Goal: Transaction & Acquisition: Book appointment/travel/reservation

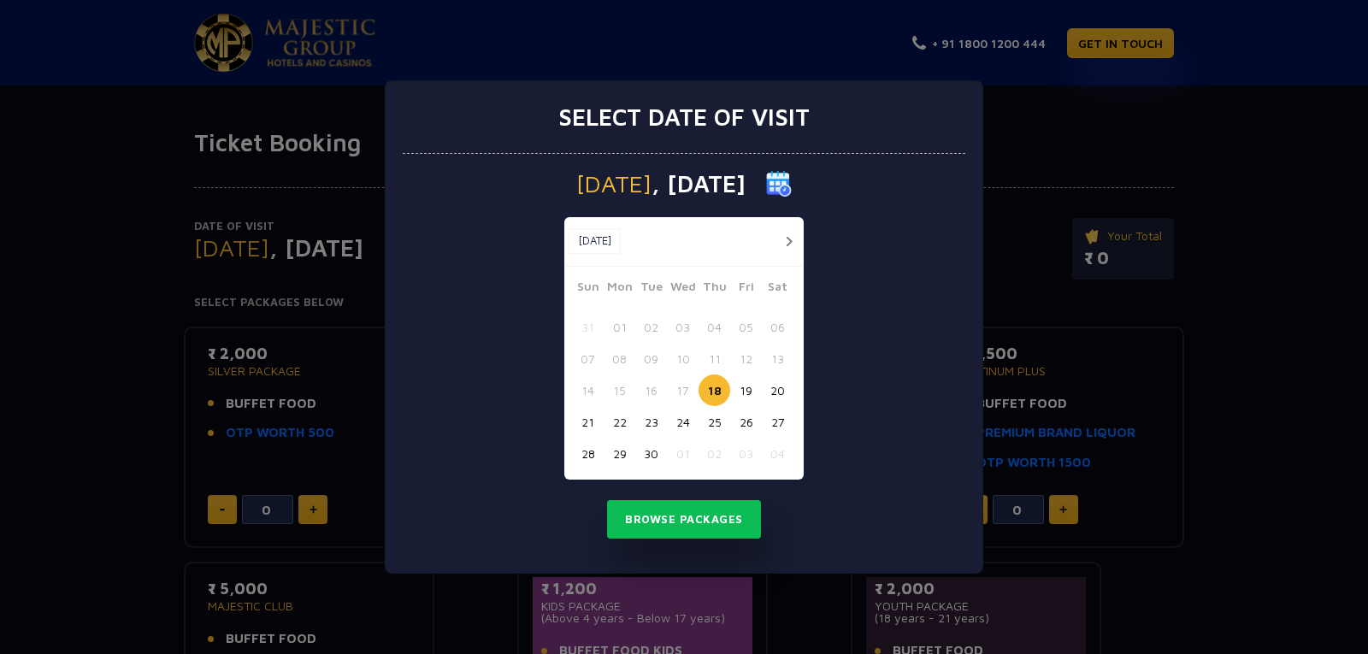
click at [795, 244] on button "button" at bounding box center [788, 241] width 21 height 21
click at [711, 328] on button "02" at bounding box center [714, 327] width 32 height 32
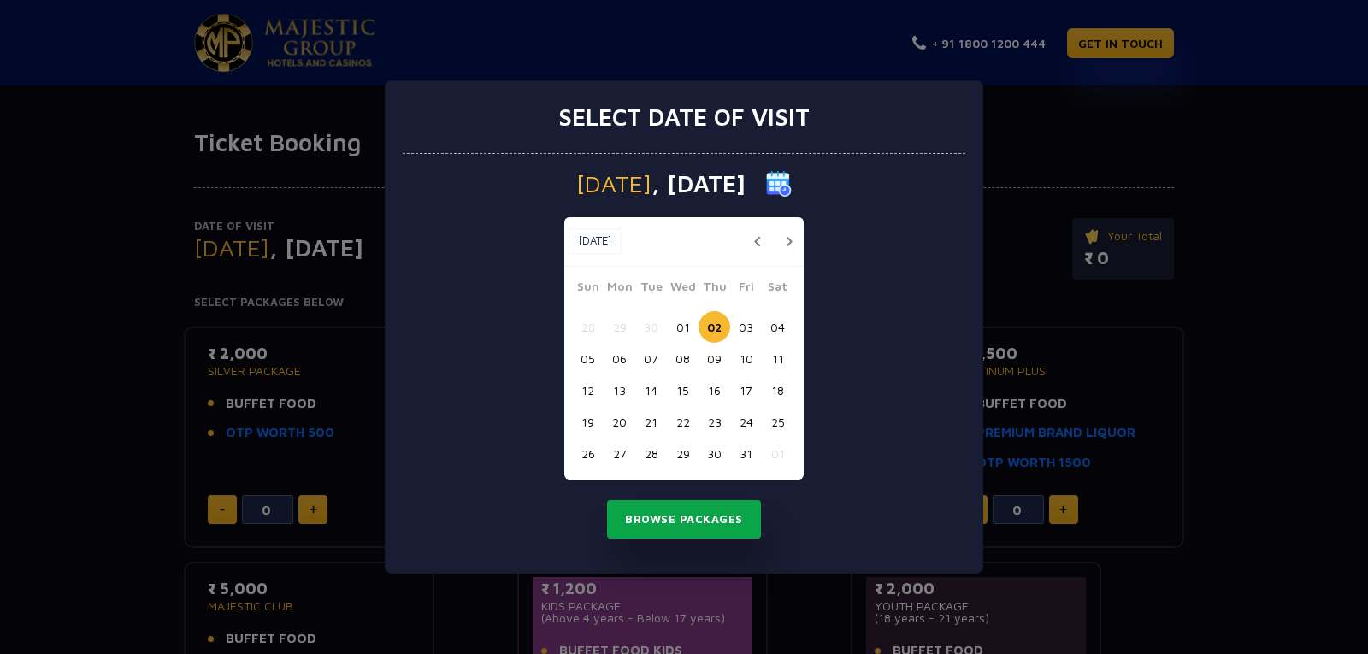
click at [683, 519] on button "Browse Packages" at bounding box center [684, 519] width 154 height 39
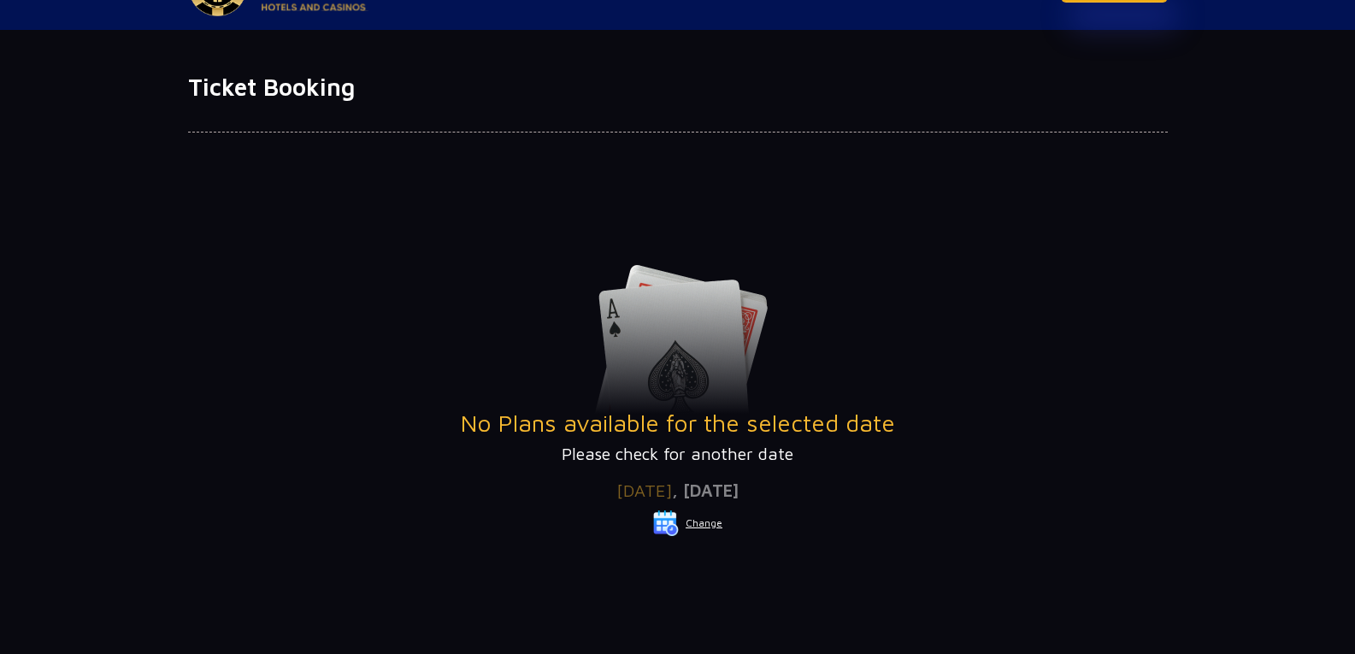
scroll to position [85, 0]
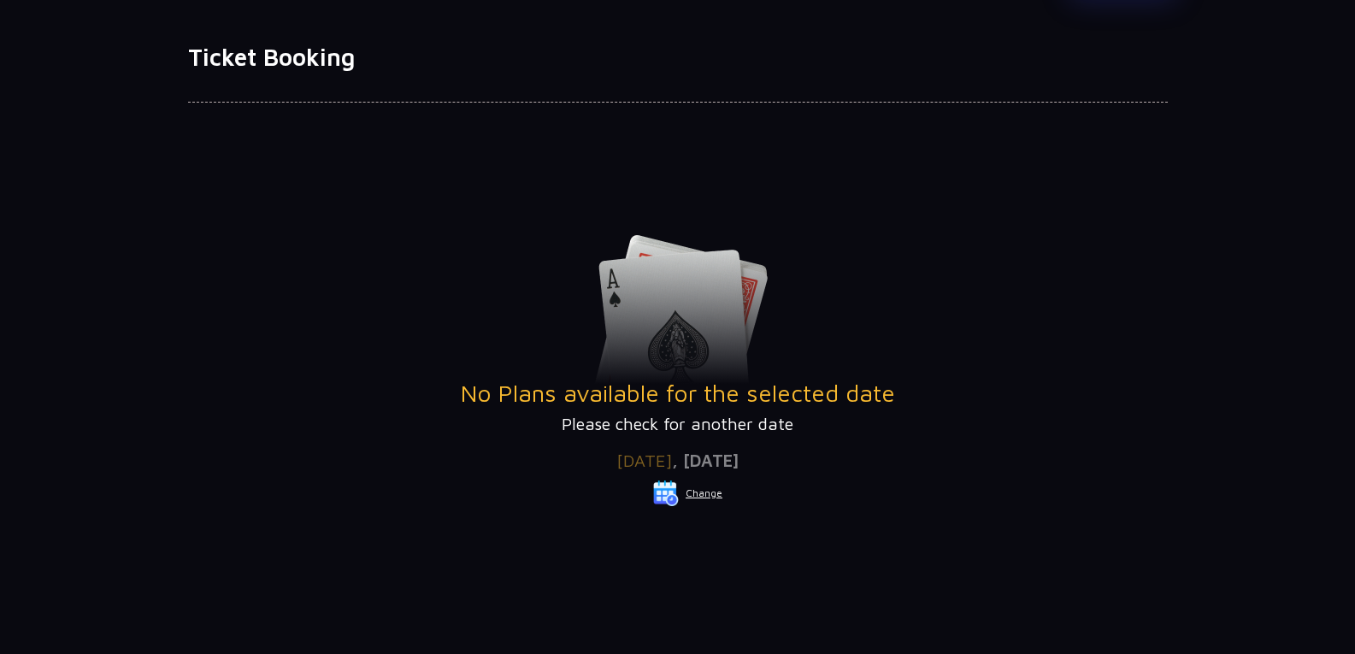
click at [667, 303] on div "No Plans available for the selected date Please check for another date" at bounding box center [678, 336] width 980 height 203
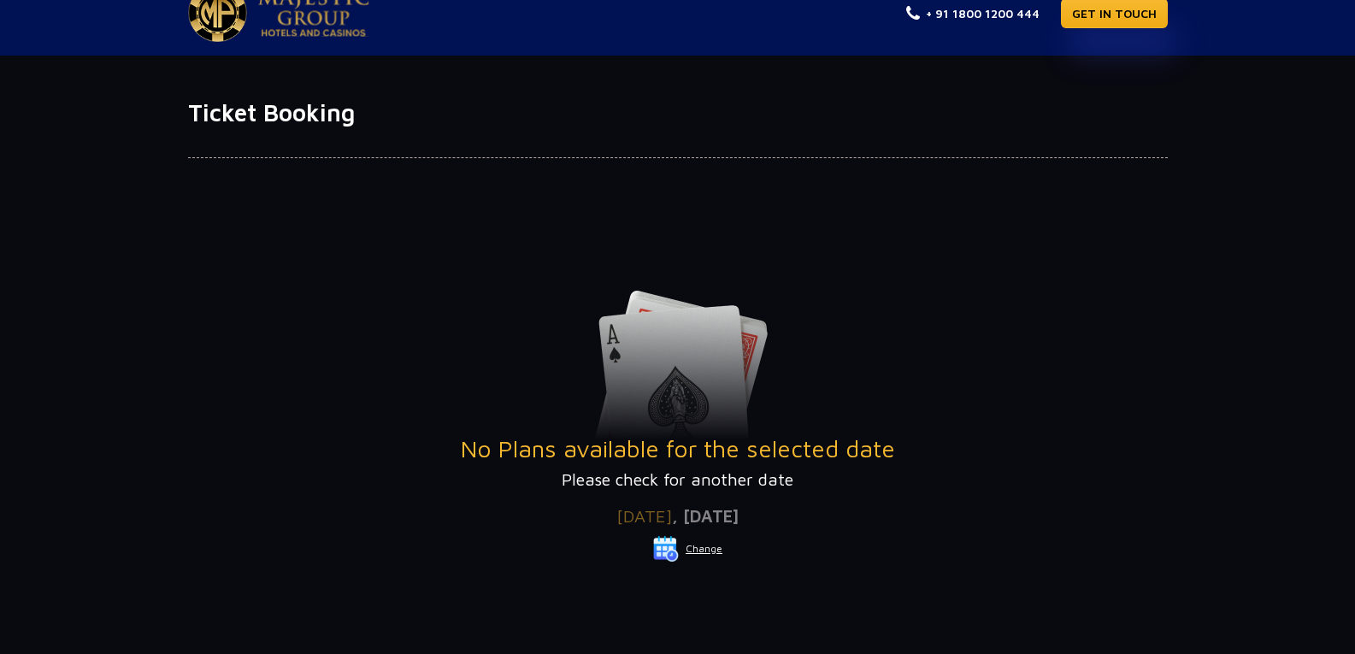
scroll to position [0, 0]
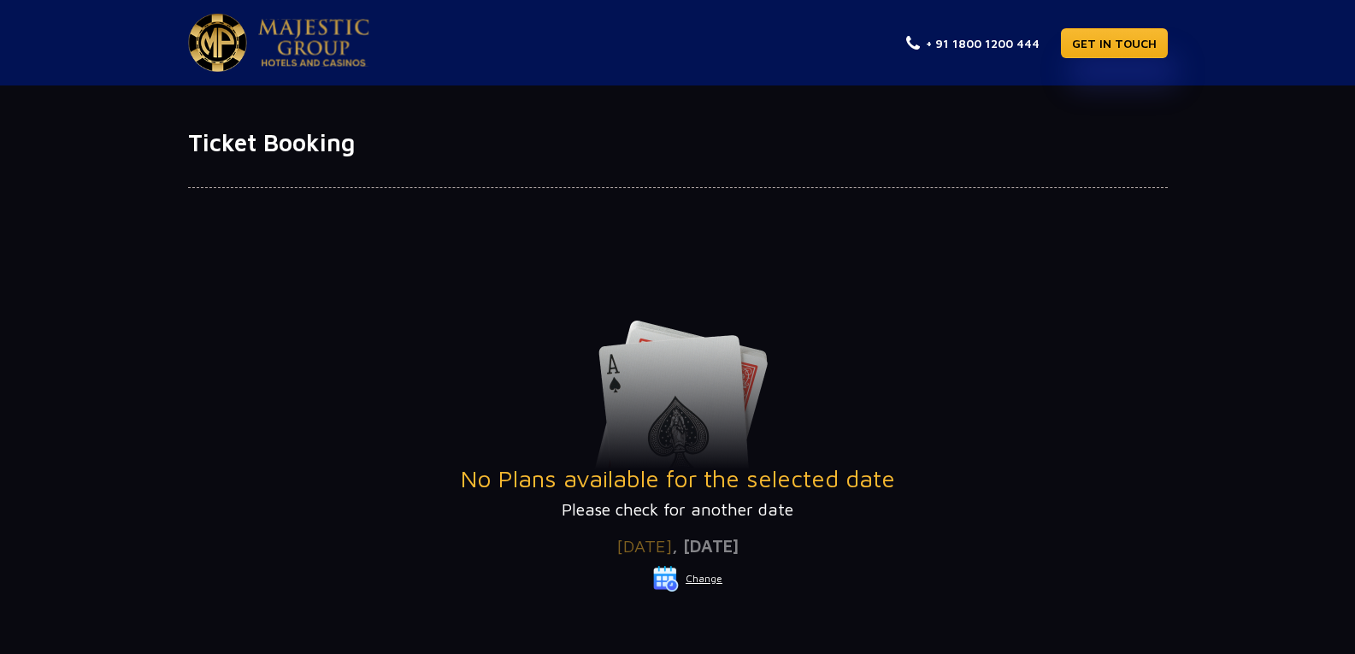
click at [713, 586] on button "Change" at bounding box center [687, 578] width 71 height 27
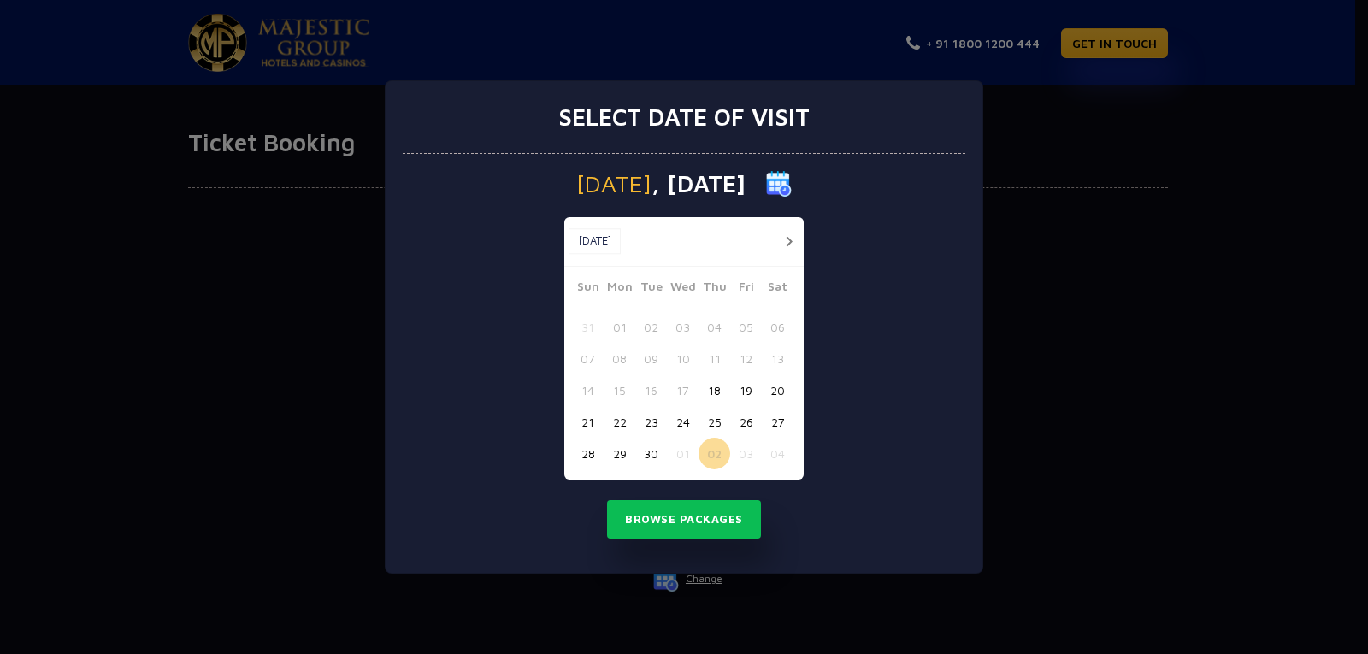
click at [783, 248] on button "button" at bounding box center [788, 241] width 21 height 21
click at [751, 327] on button "03" at bounding box center [746, 327] width 32 height 32
click at [686, 516] on button "Browse Packages" at bounding box center [684, 519] width 154 height 39
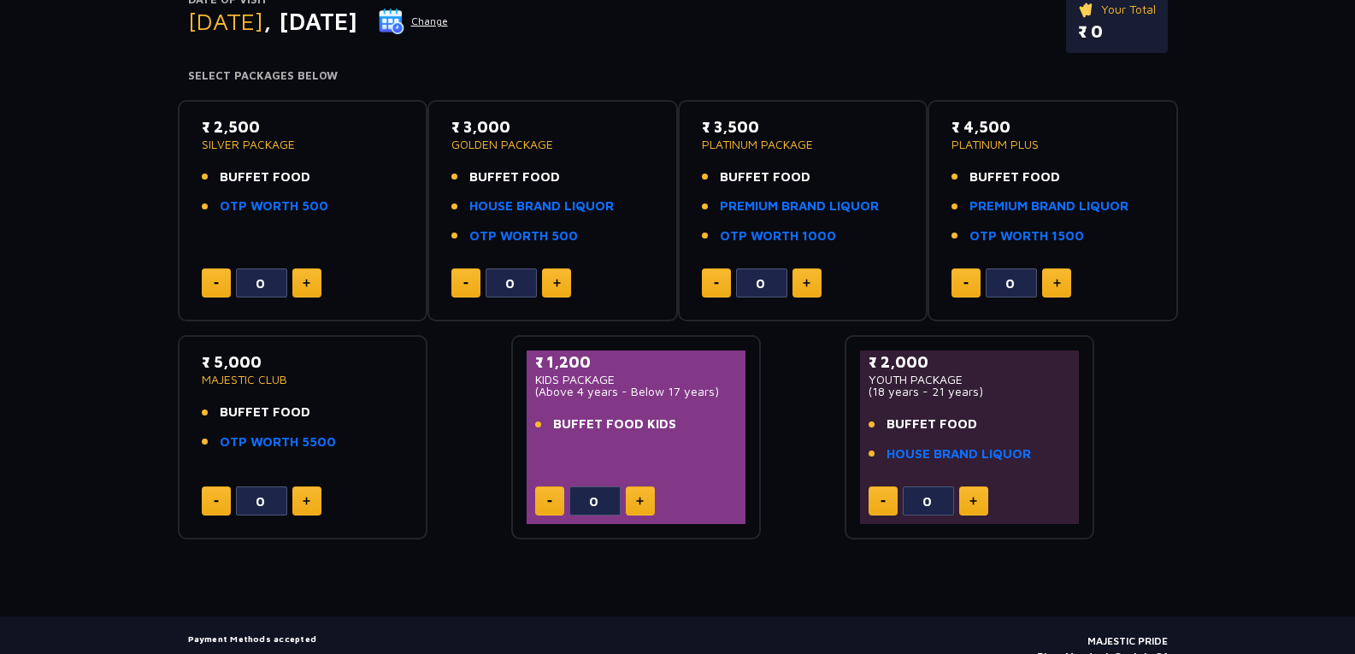
scroll to position [256, 0]
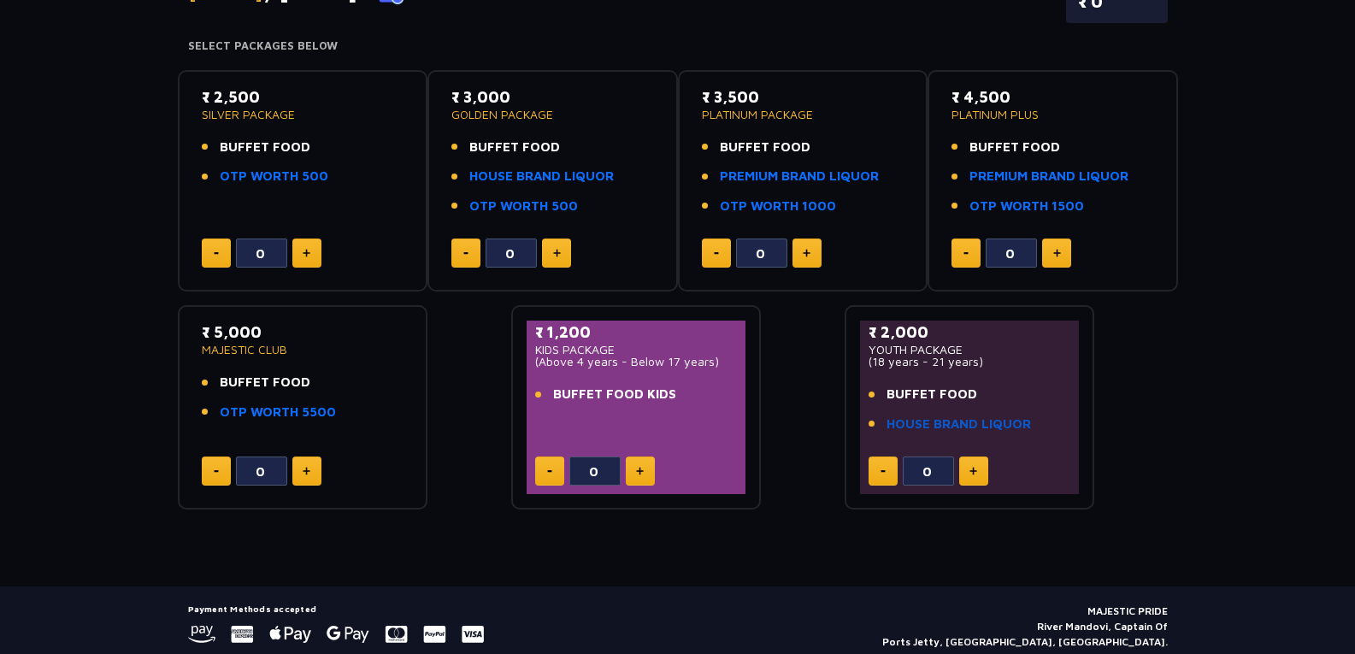
click at [1014, 432] on link "HOUSE BRAND LIQUOR" at bounding box center [958, 425] width 144 height 20
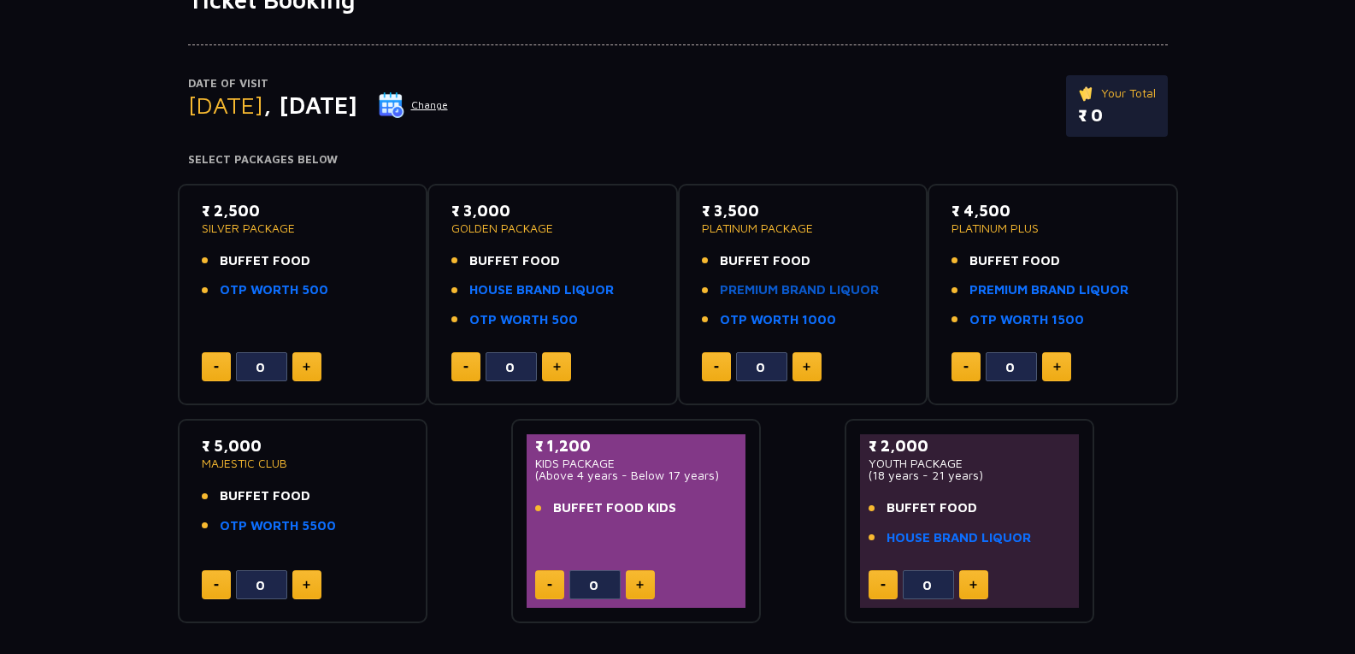
scroll to position [171, 0]
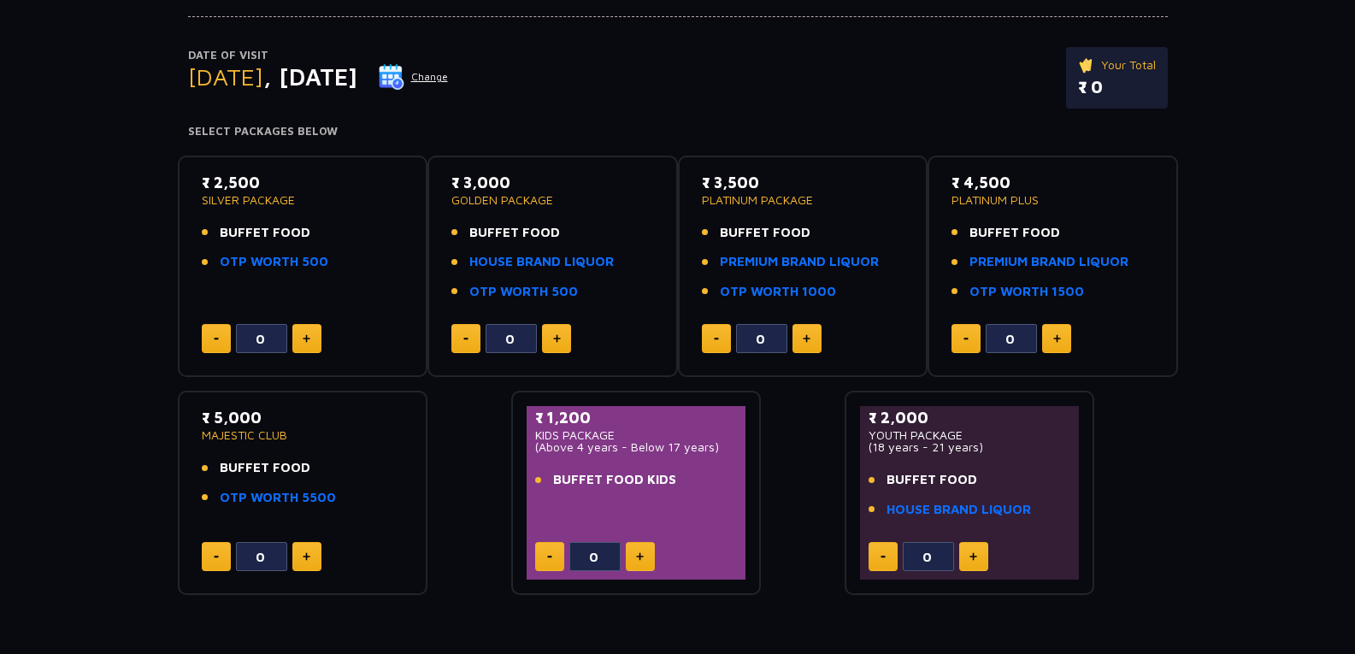
click at [319, 562] on button at bounding box center [306, 556] width 29 height 29
click at [315, 559] on button at bounding box center [306, 556] width 29 height 29
click at [205, 555] on button at bounding box center [216, 556] width 29 height 29
type input "0"
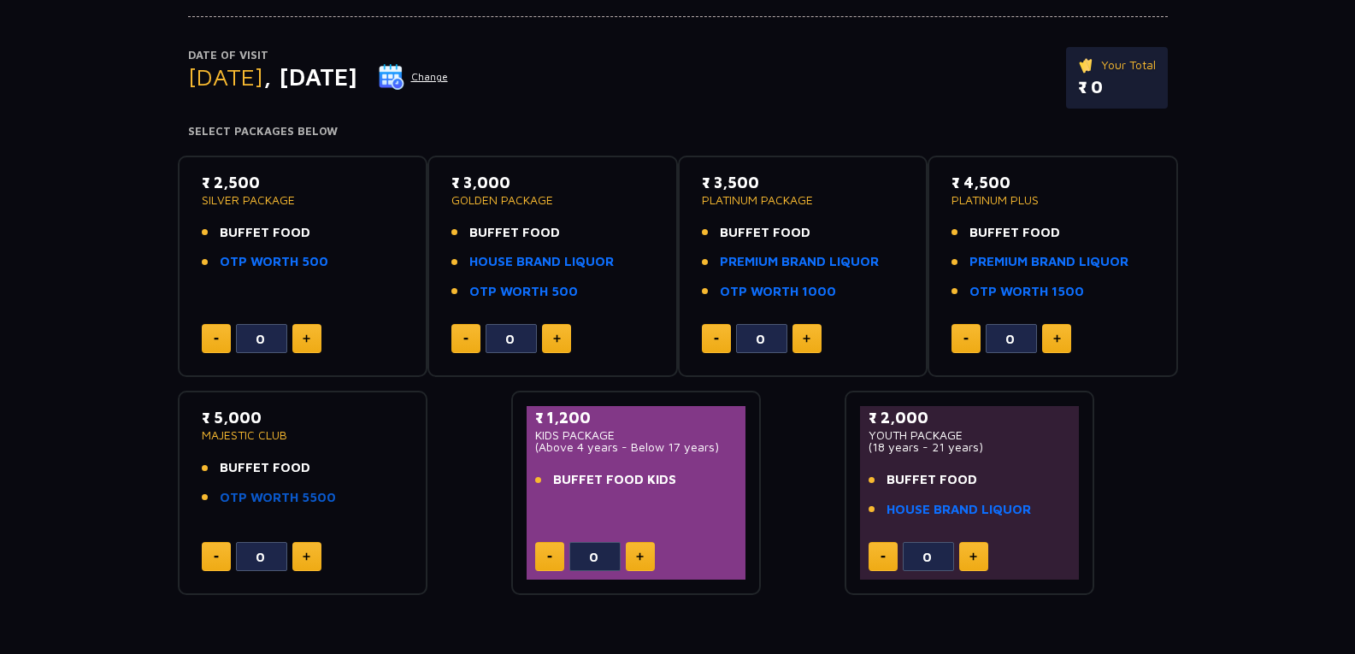
click at [279, 494] on link "OTP WORTH 5500" at bounding box center [278, 498] width 116 height 20
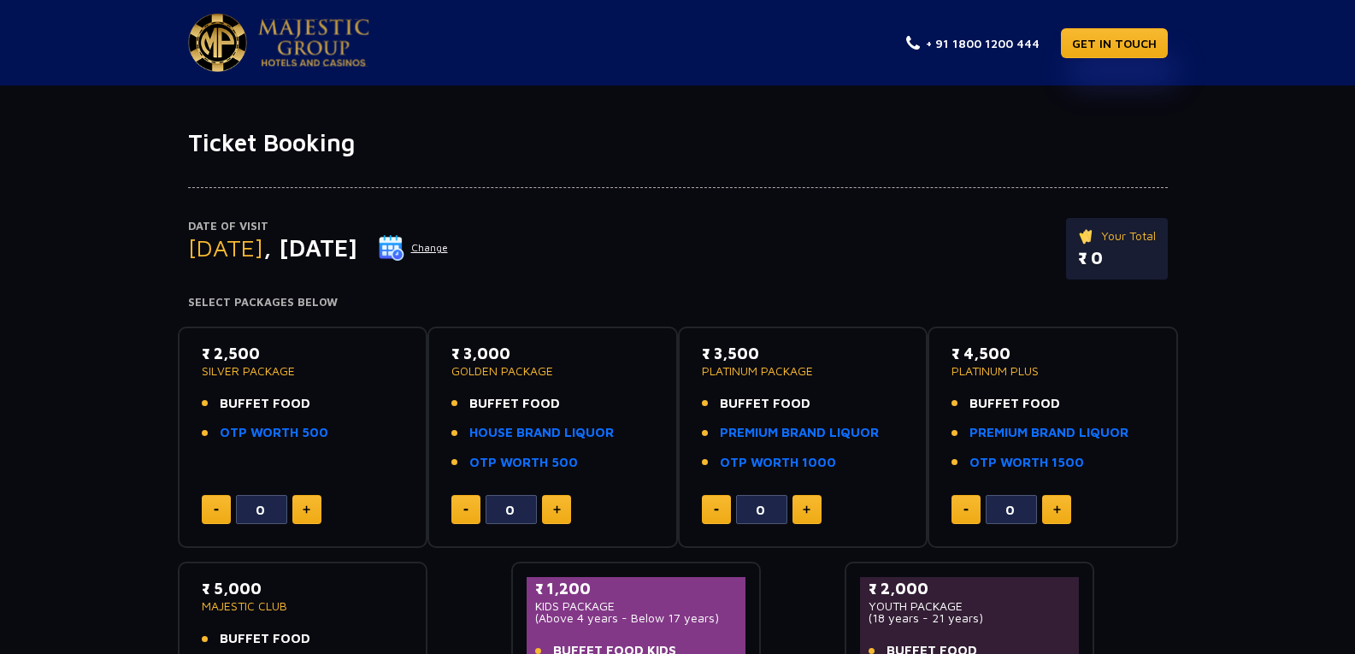
click at [449, 253] on button "Change" at bounding box center [413, 247] width 71 height 27
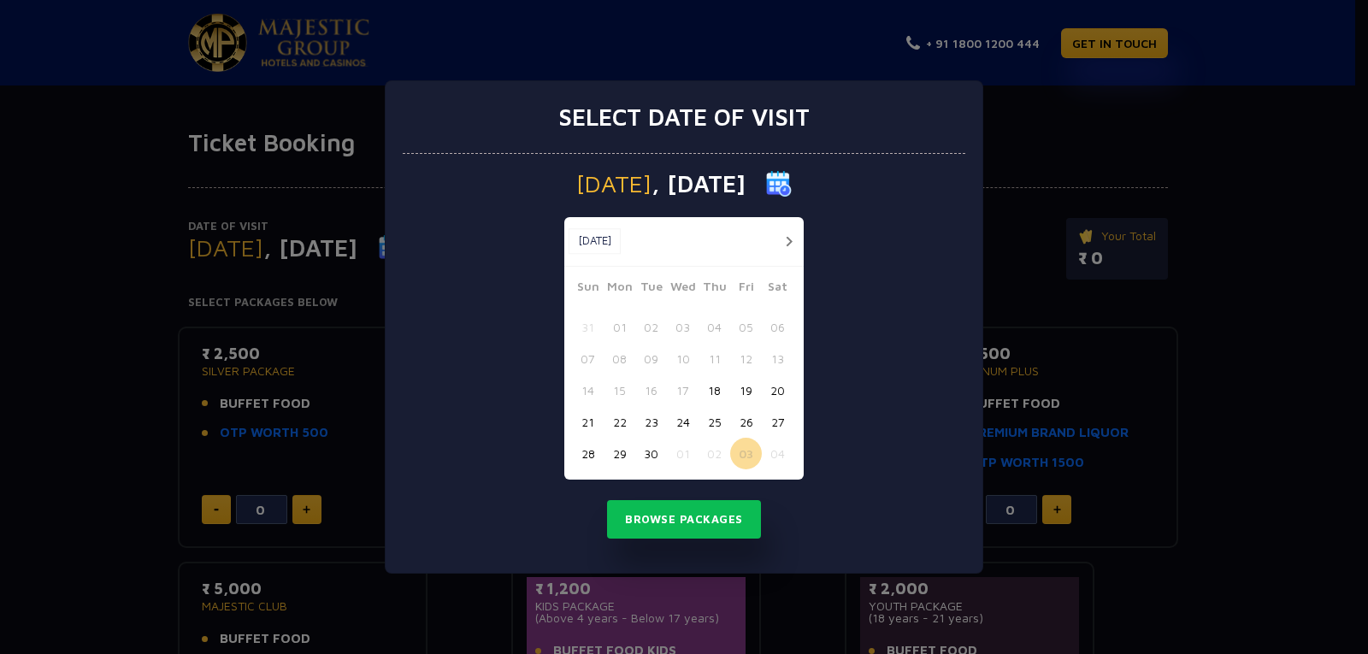
click at [719, 450] on button "02" at bounding box center [714, 454] width 32 height 32
click at [713, 506] on button "Browse Packages" at bounding box center [684, 519] width 154 height 39
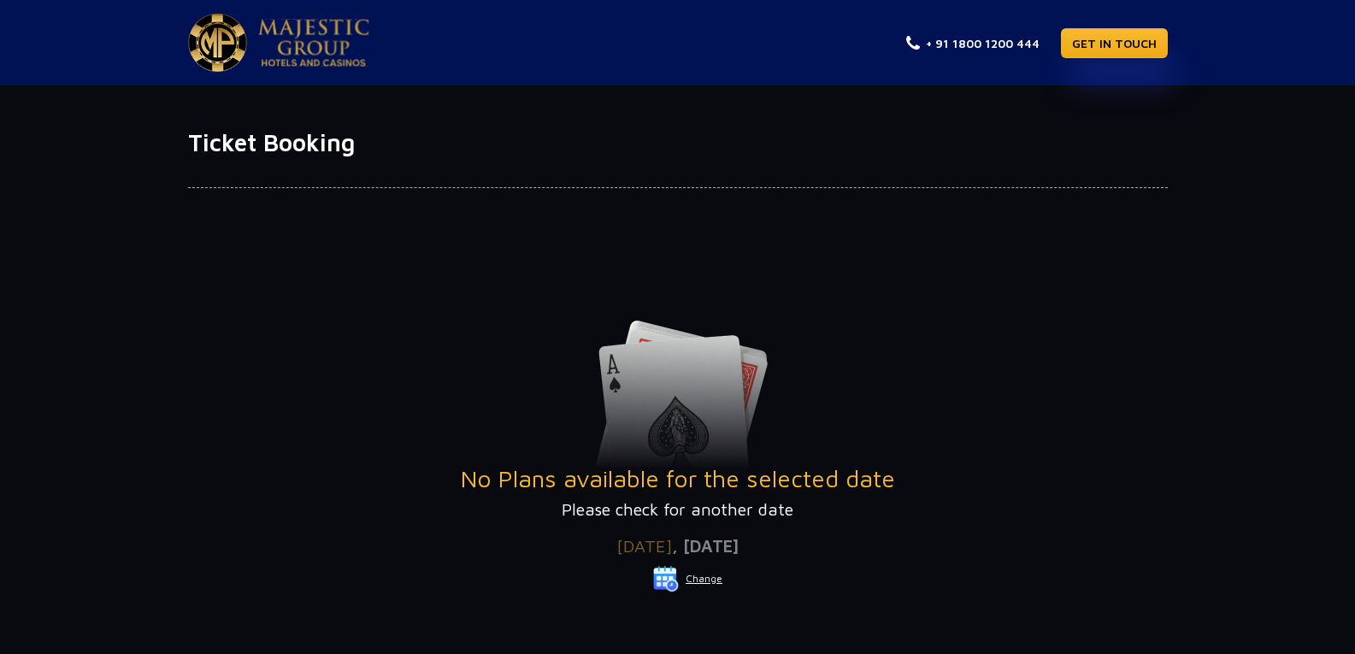
click at [692, 575] on button "Change" at bounding box center [687, 578] width 71 height 27
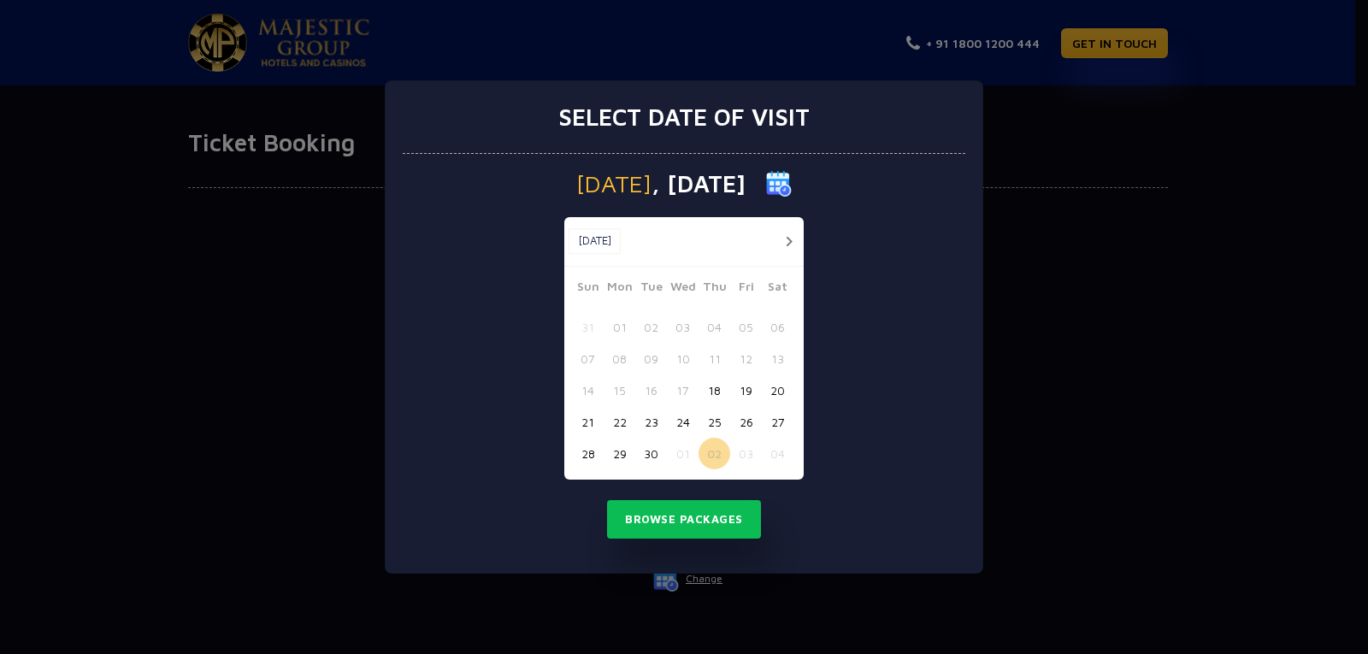
click at [680, 456] on button "01" at bounding box center [683, 454] width 32 height 32
click at [685, 516] on button "Browse Packages" at bounding box center [684, 519] width 154 height 39
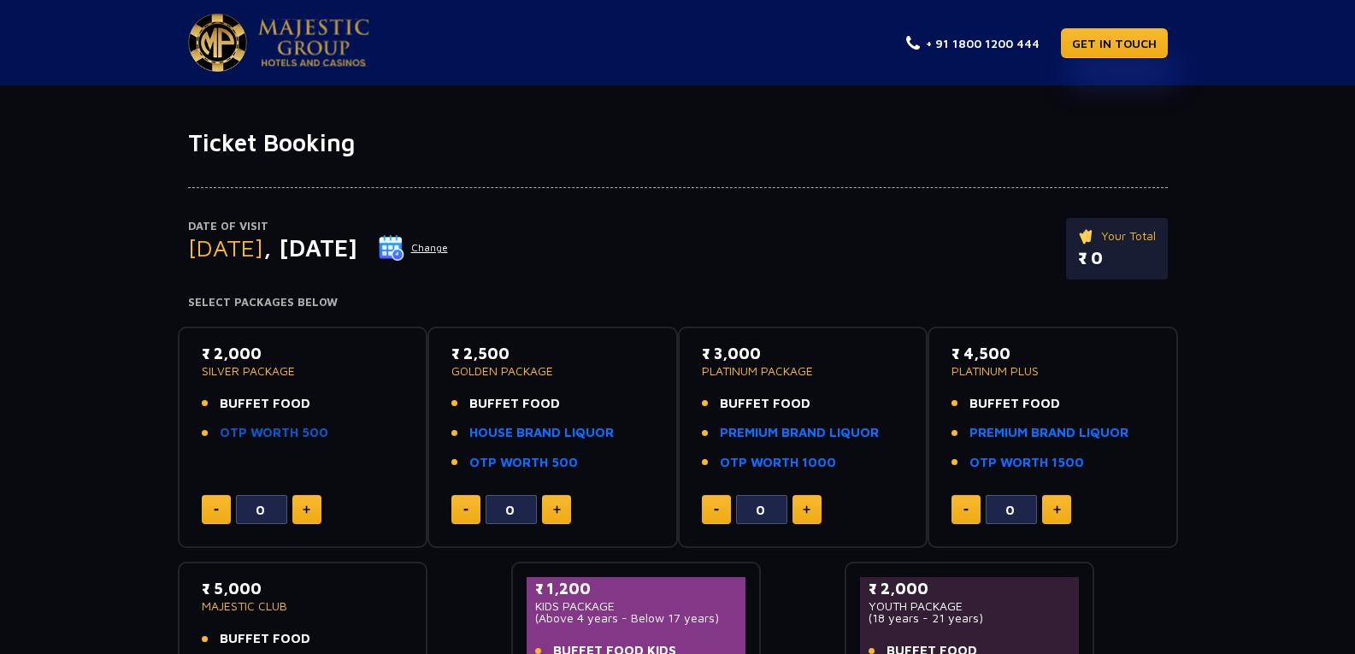
click at [266, 432] on link "OTP WORTH 500" at bounding box center [274, 433] width 109 height 20
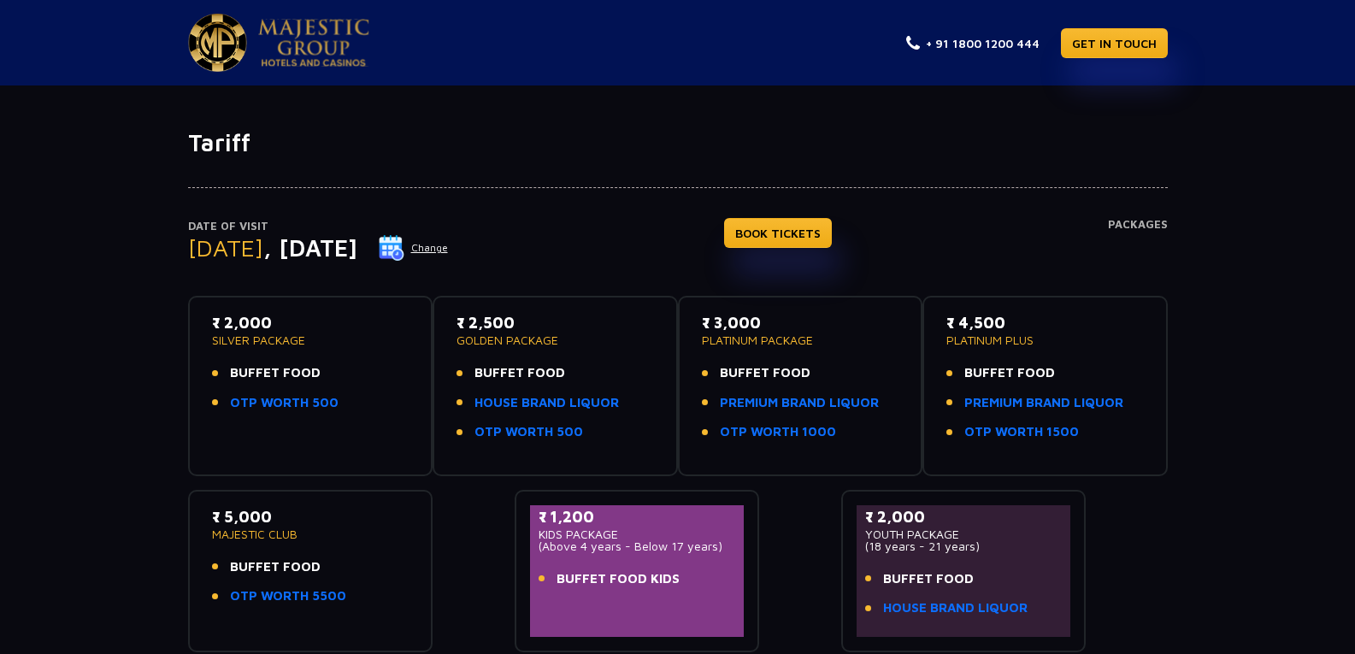
click at [449, 248] on button "Change" at bounding box center [413, 247] width 71 height 27
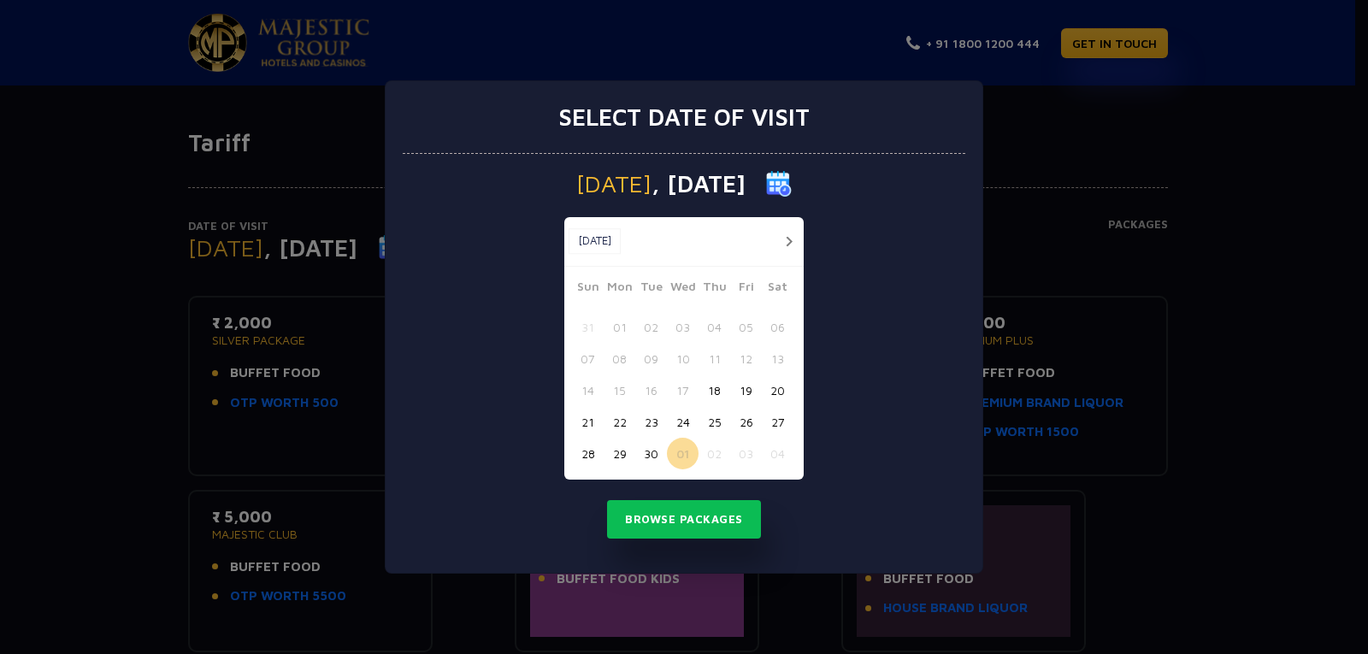
click at [710, 456] on button "02" at bounding box center [714, 454] width 32 height 32
click at [702, 507] on button "Browse Packages" at bounding box center [684, 519] width 154 height 39
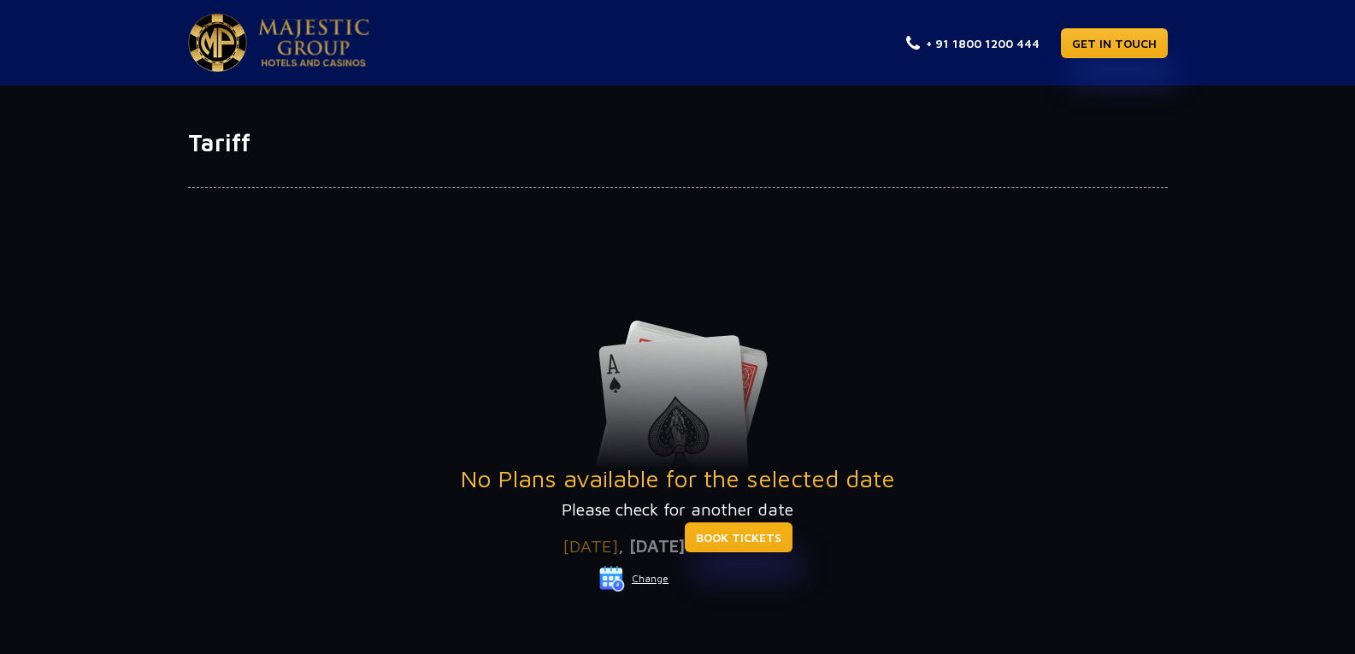
click at [782, 545] on link "BOOK TICKETS" at bounding box center [739, 537] width 108 height 30
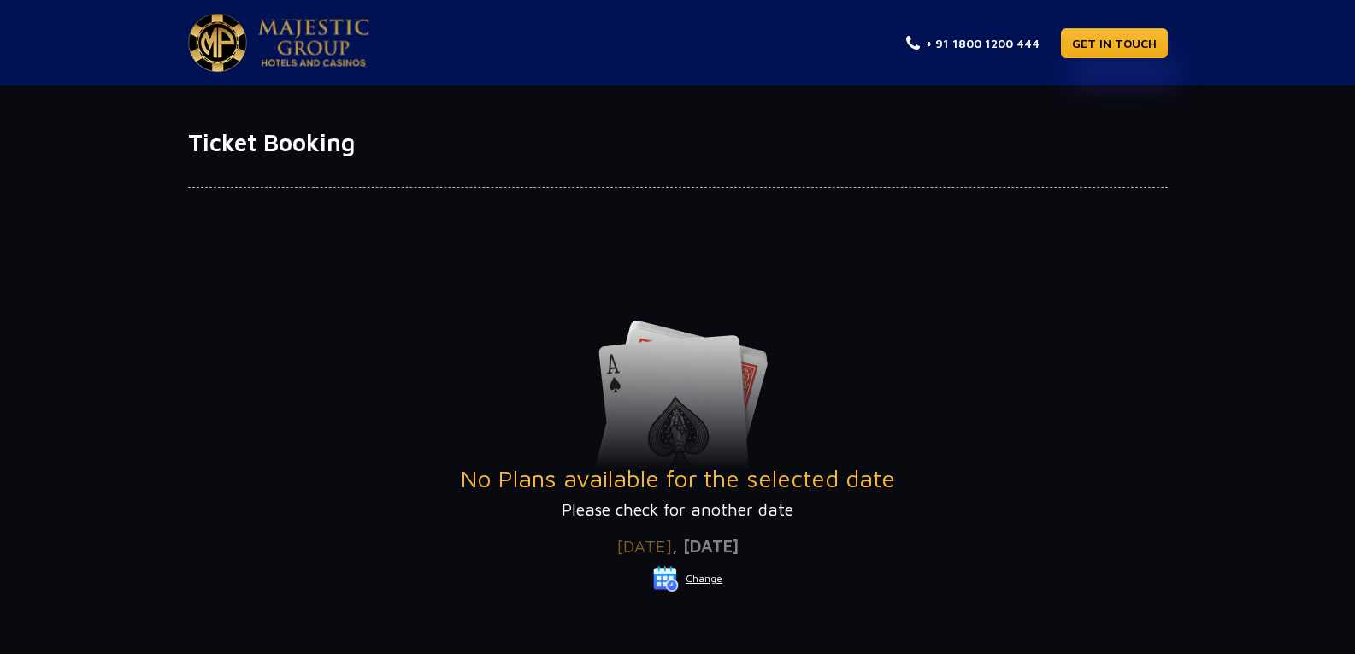
click at [721, 574] on button "Change" at bounding box center [687, 578] width 71 height 27
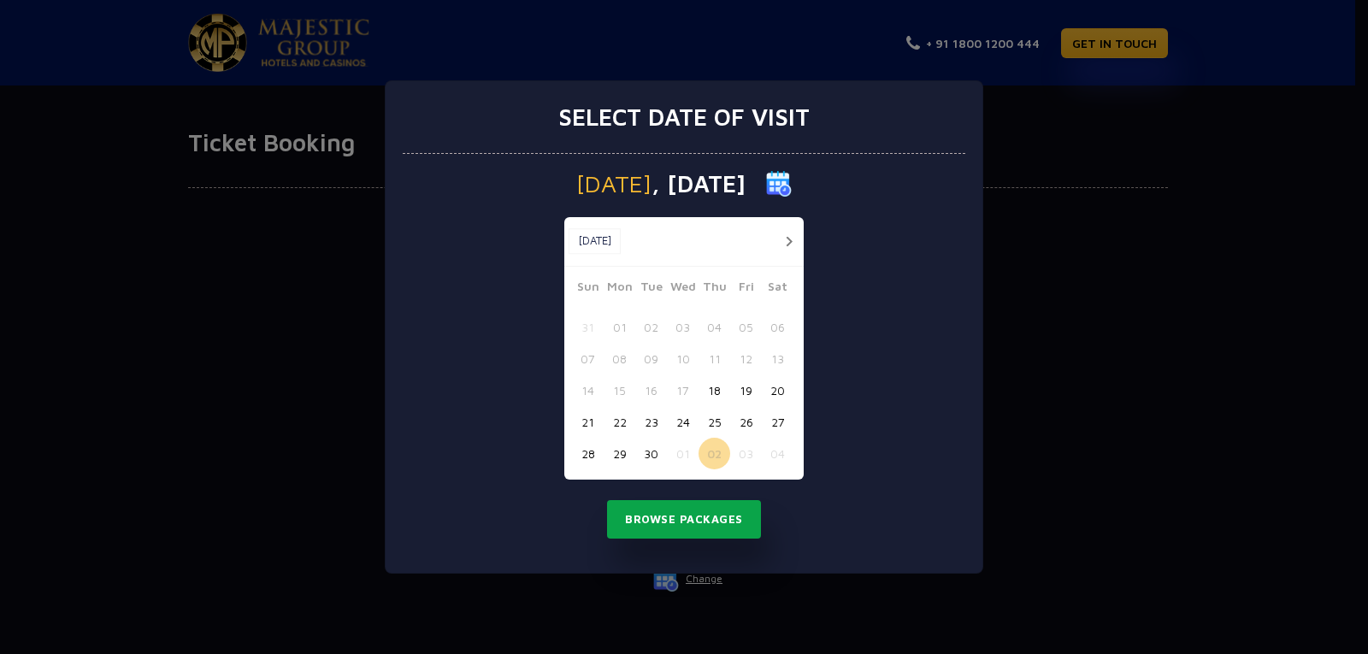
click at [701, 519] on button "Browse Packages" at bounding box center [684, 519] width 154 height 39
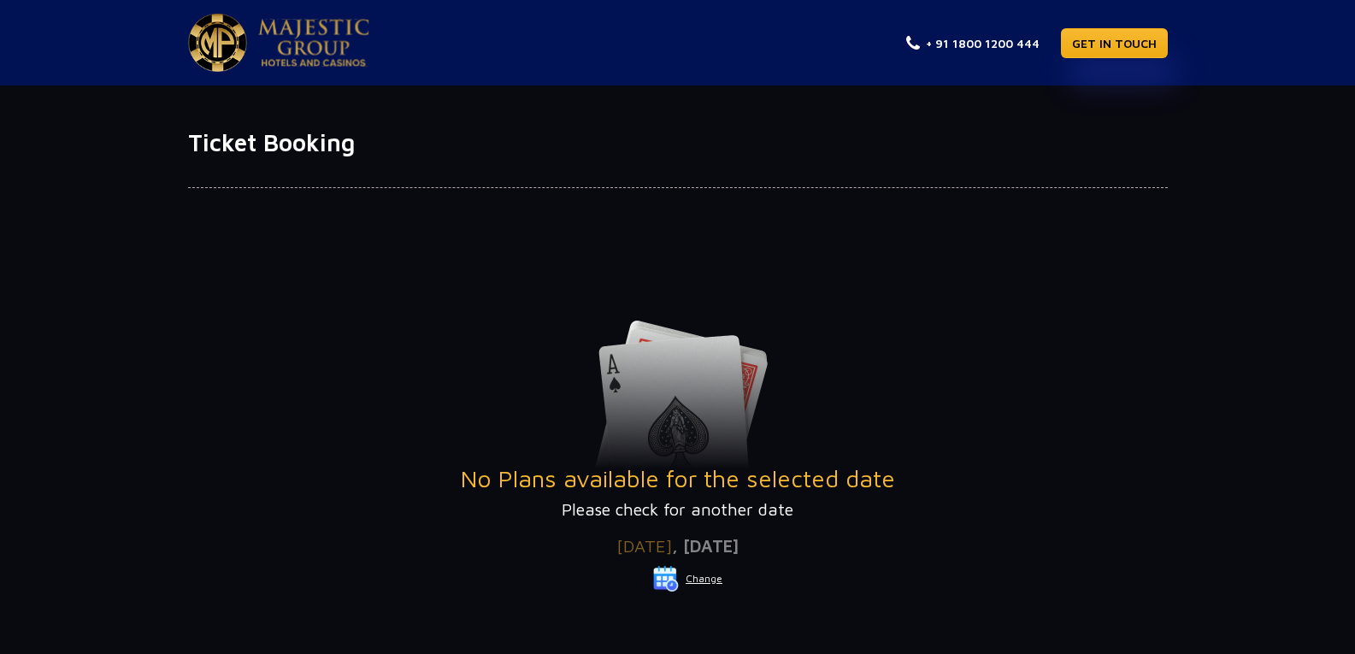
click at [710, 574] on button "Change" at bounding box center [687, 578] width 71 height 27
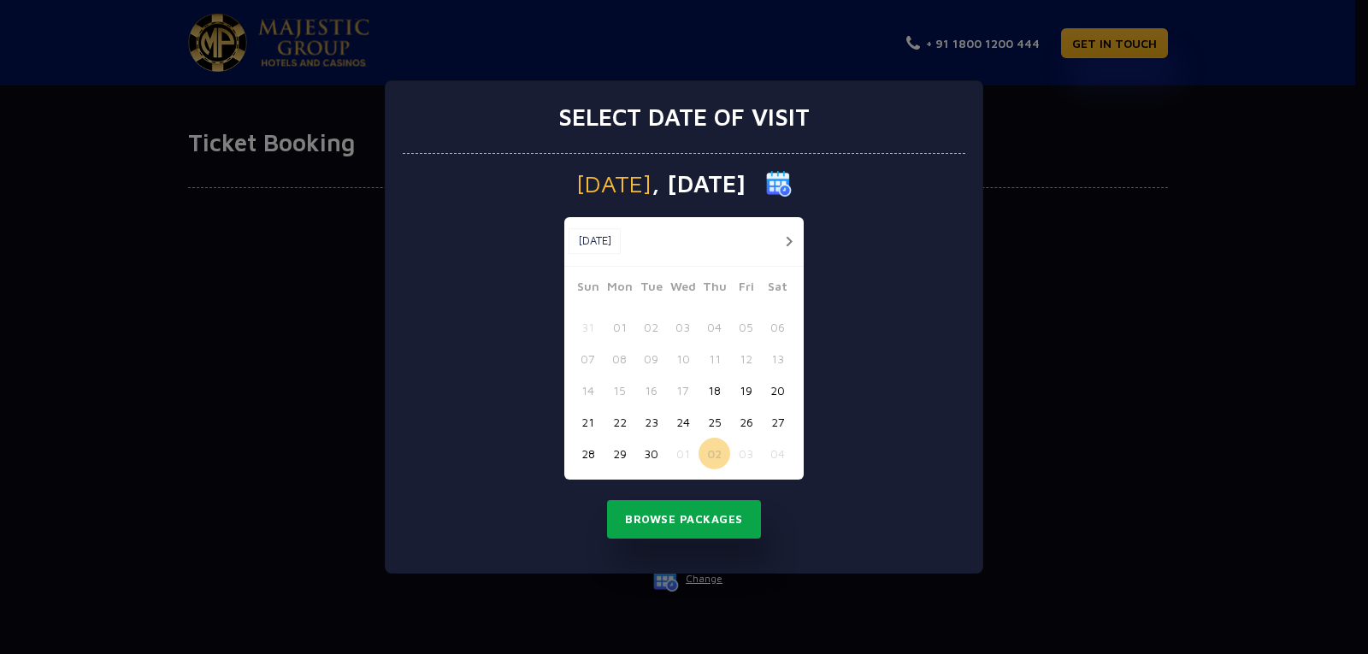
click at [699, 520] on button "Browse Packages" at bounding box center [684, 519] width 154 height 39
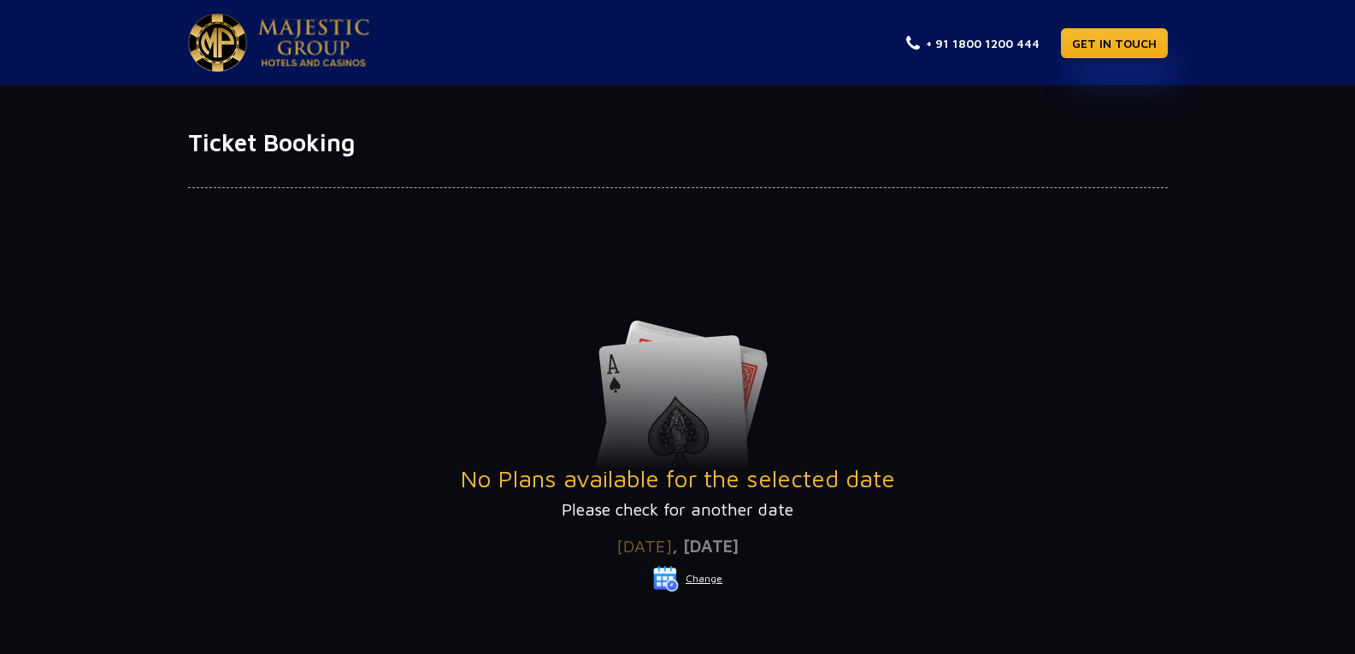
click at [697, 575] on button "Change" at bounding box center [687, 578] width 71 height 27
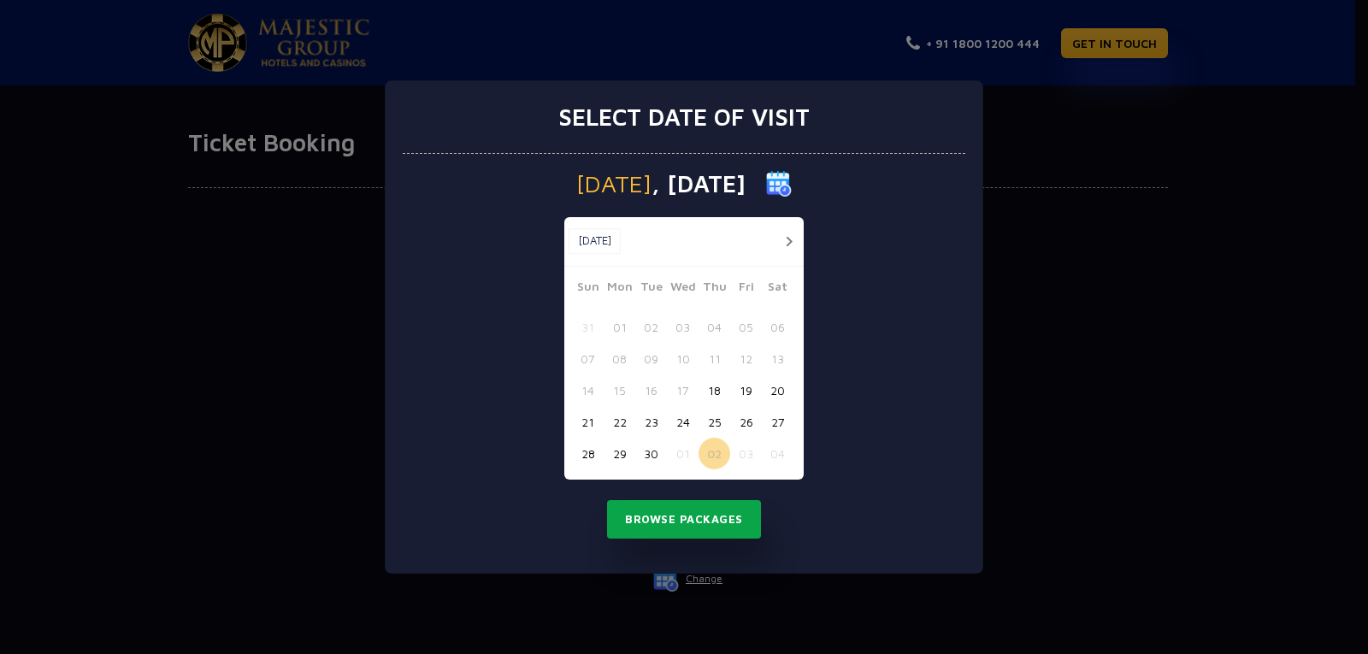
click at [727, 521] on button "Browse Packages" at bounding box center [684, 519] width 154 height 39
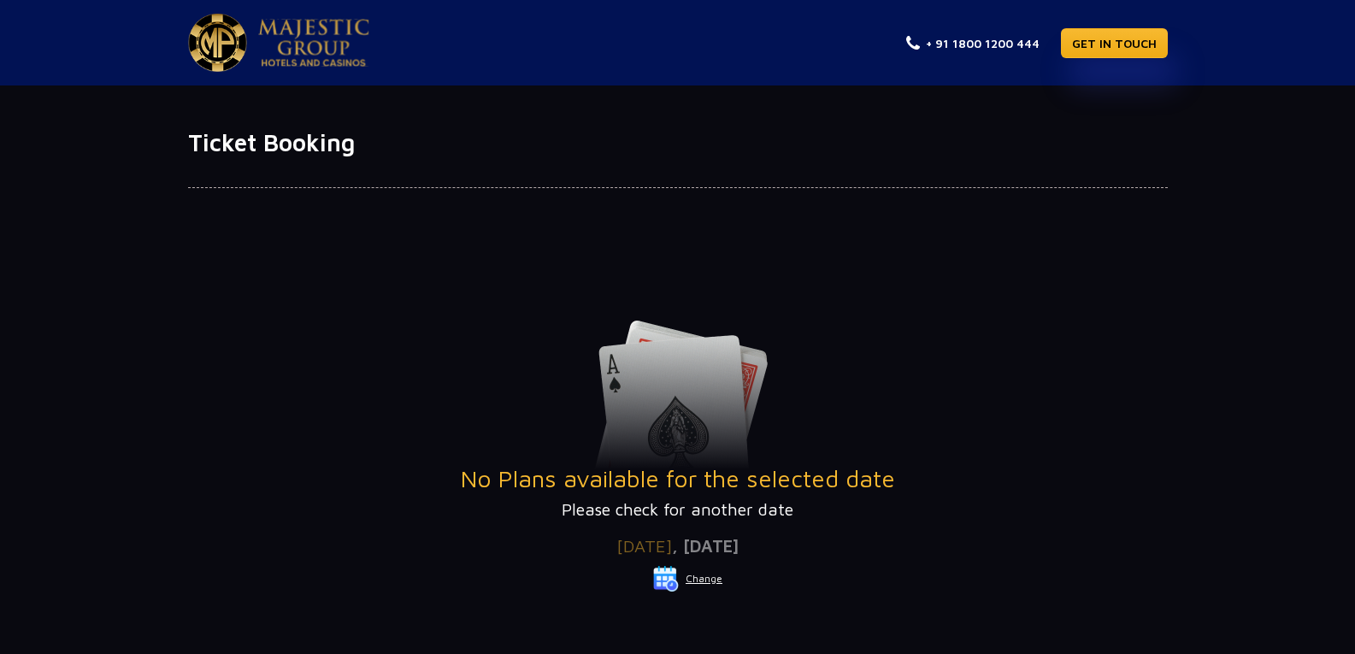
click at [708, 572] on button "Change" at bounding box center [687, 578] width 71 height 27
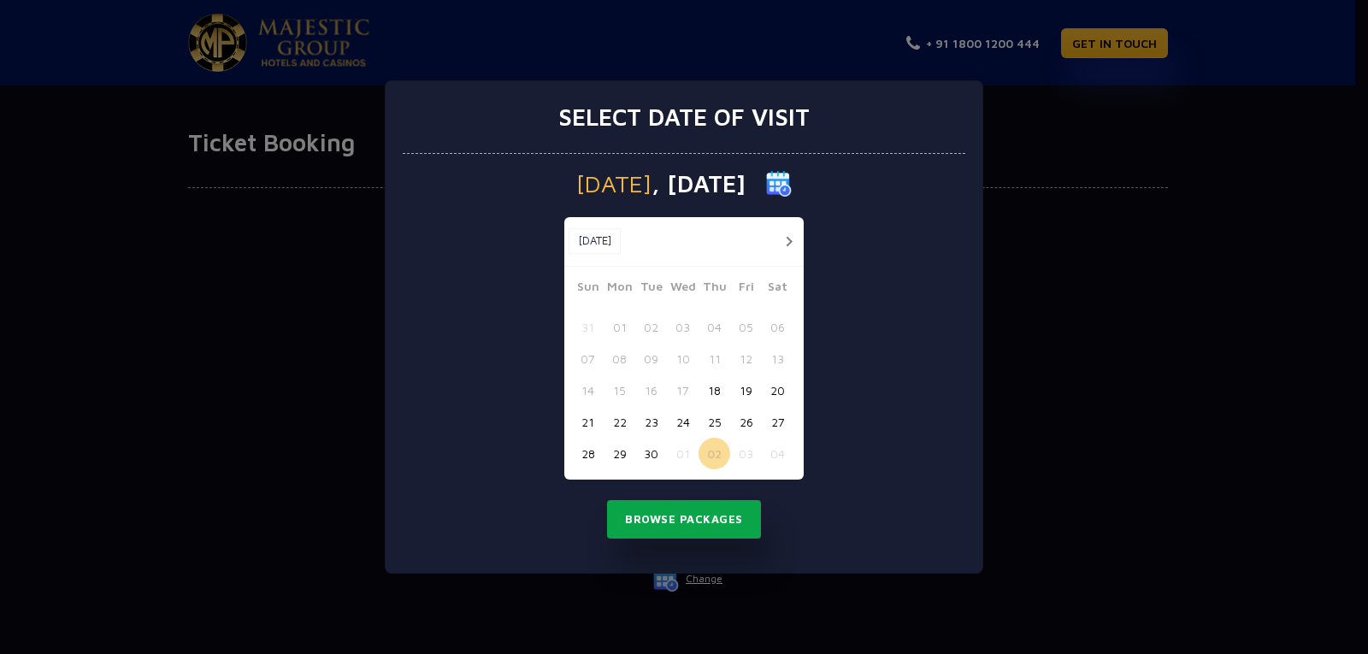
click at [689, 509] on button "Browse Packages" at bounding box center [684, 519] width 154 height 39
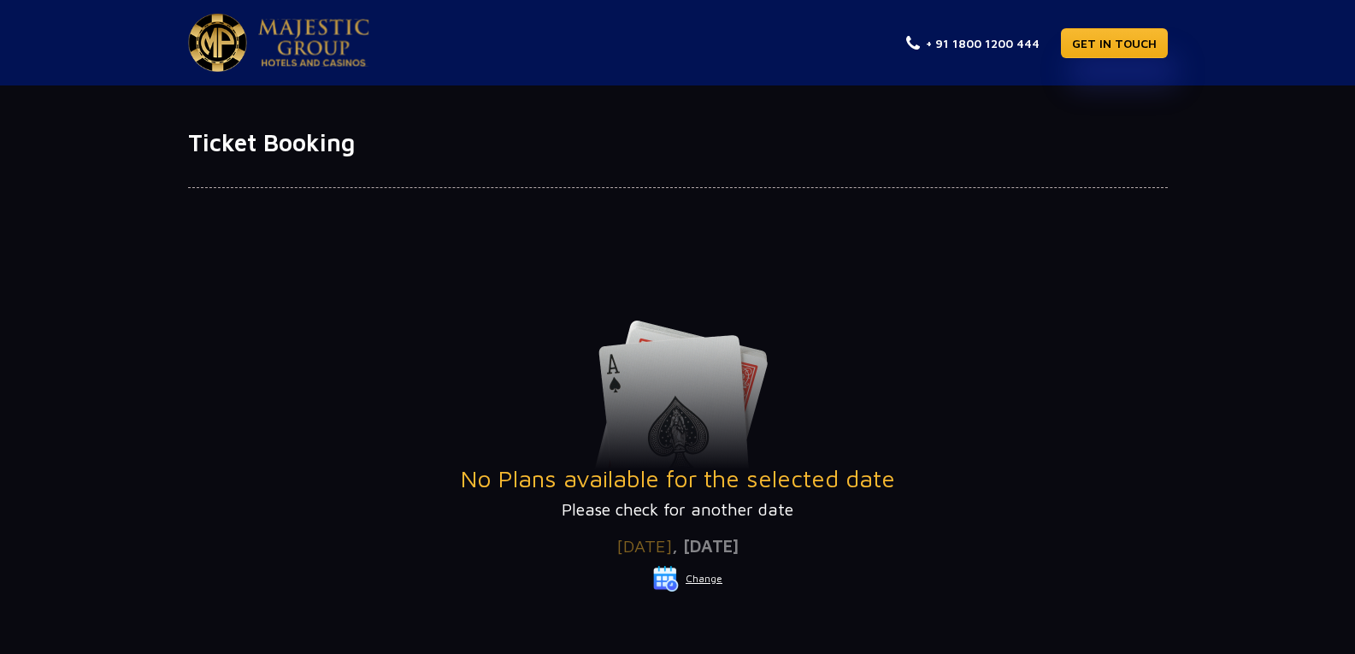
click at [709, 581] on button "Change" at bounding box center [687, 578] width 71 height 27
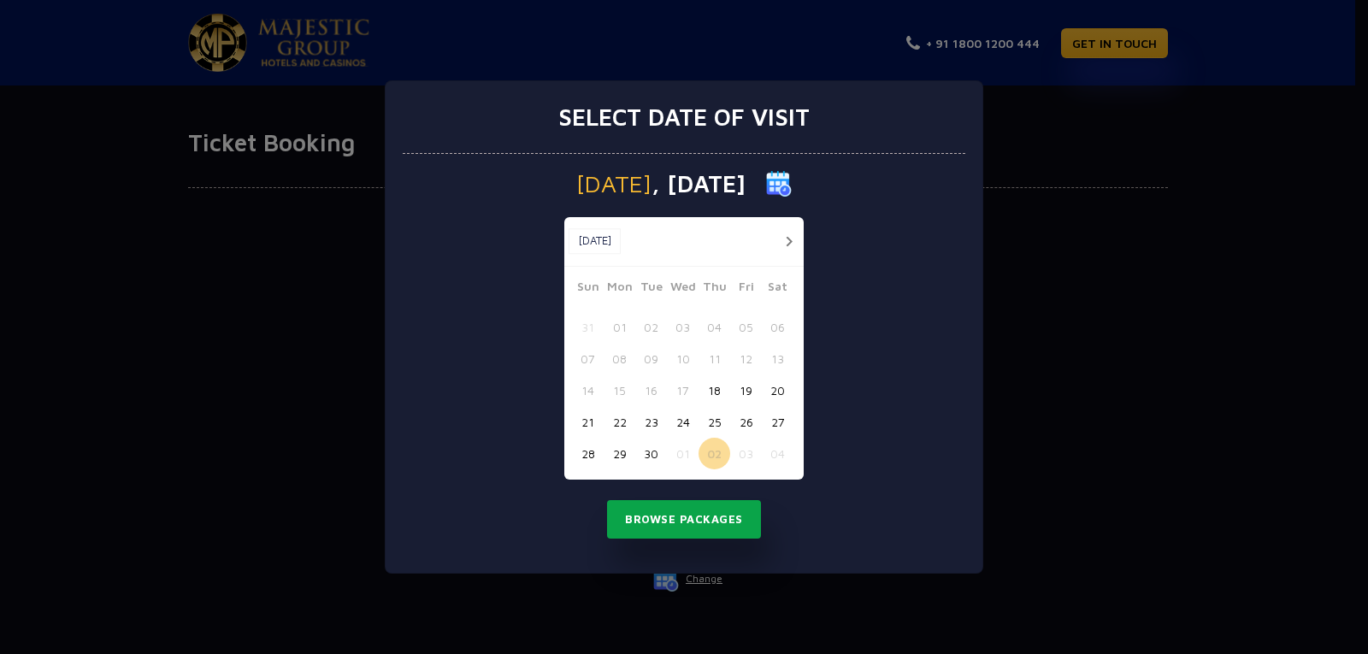
click at [703, 514] on button "Browse Packages" at bounding box center [684, 519] width 154 height 39
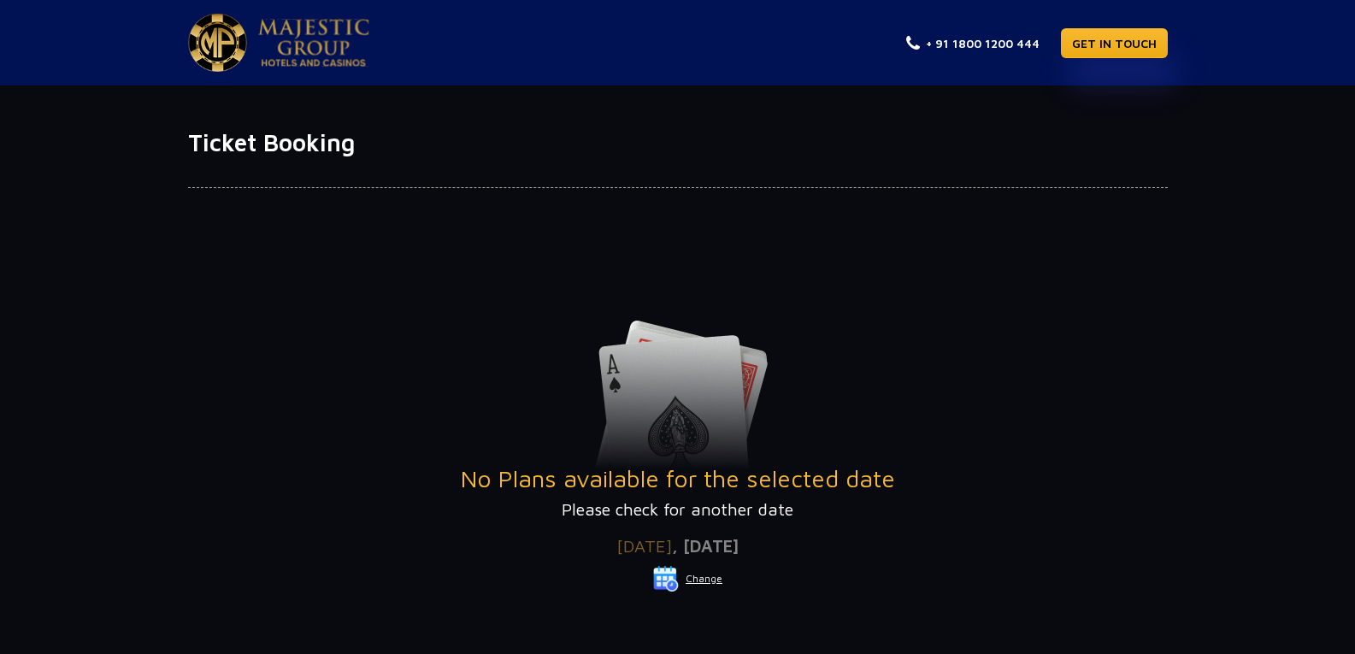
click at [692, 571] on button "Change" at bounding box center [687, 578] width 71 height 27
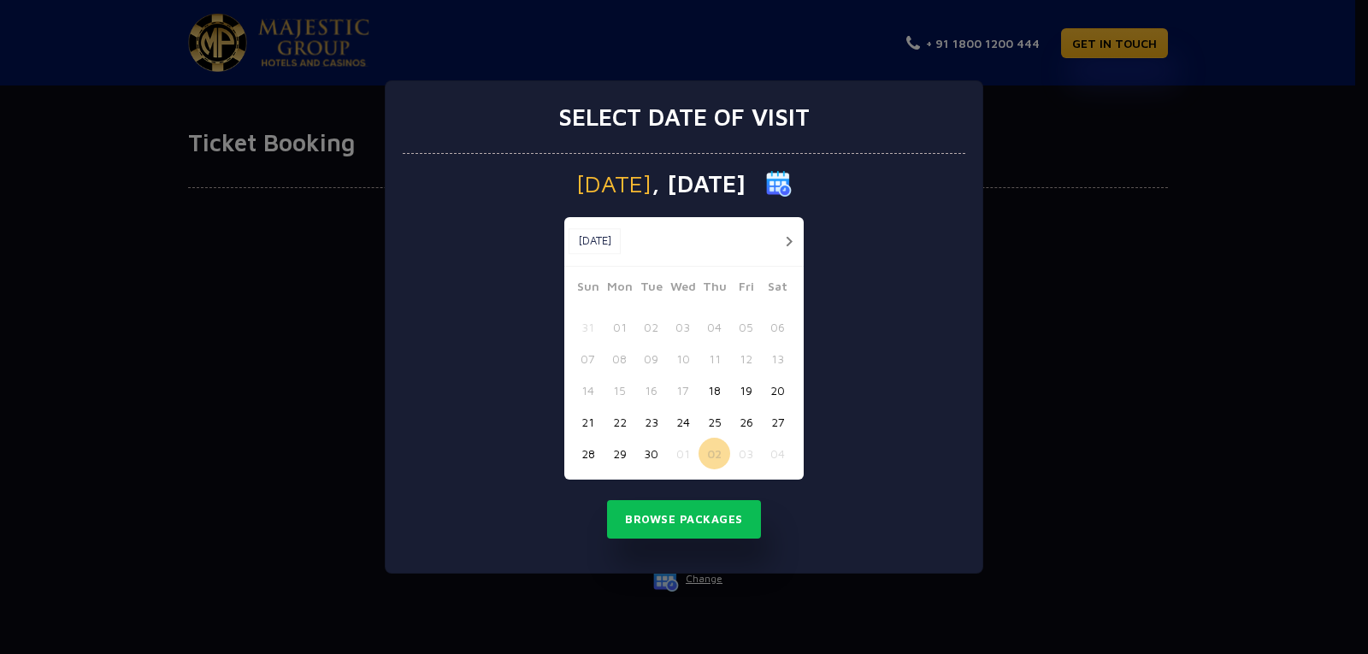
click at [731, 447] on button "03" at bounding box center [746, 454] width 32 height 32
click at [727, 527] on button "Browse Packages" at bounding box center [684, 519] width 154 height 39
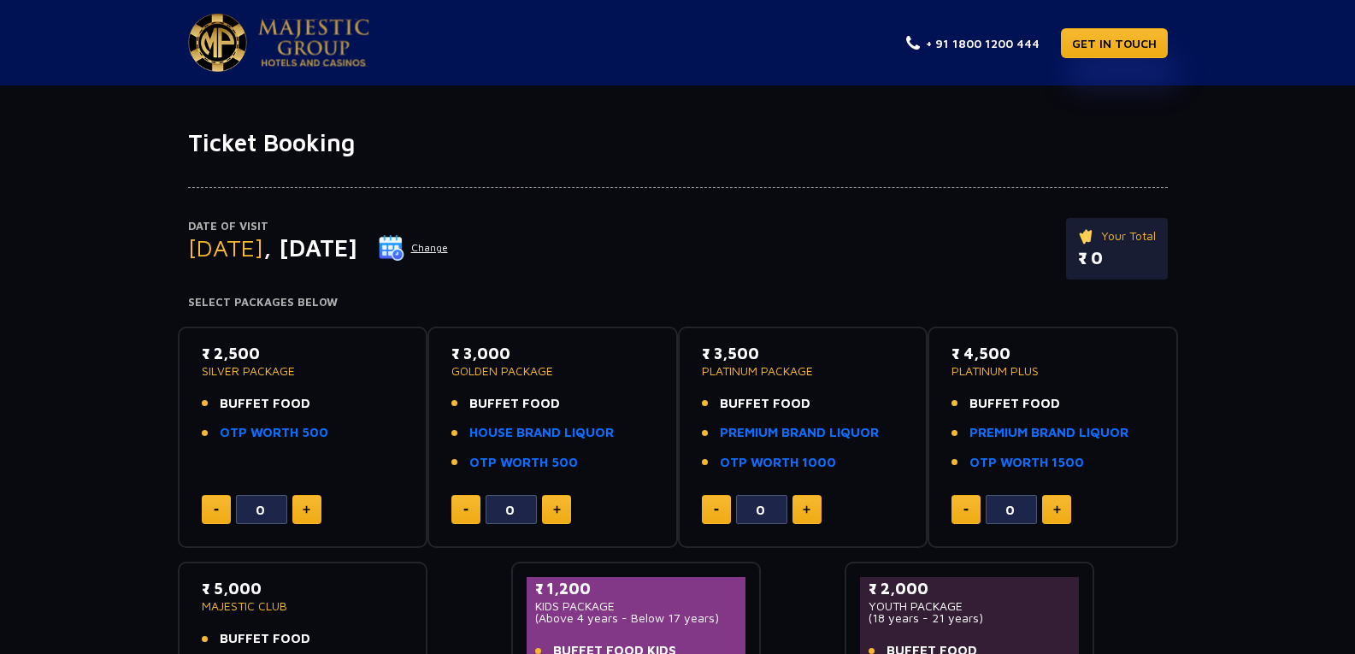
click at [449, 249] on button "Change" at bounding box center [413, 247] width 71 height 27
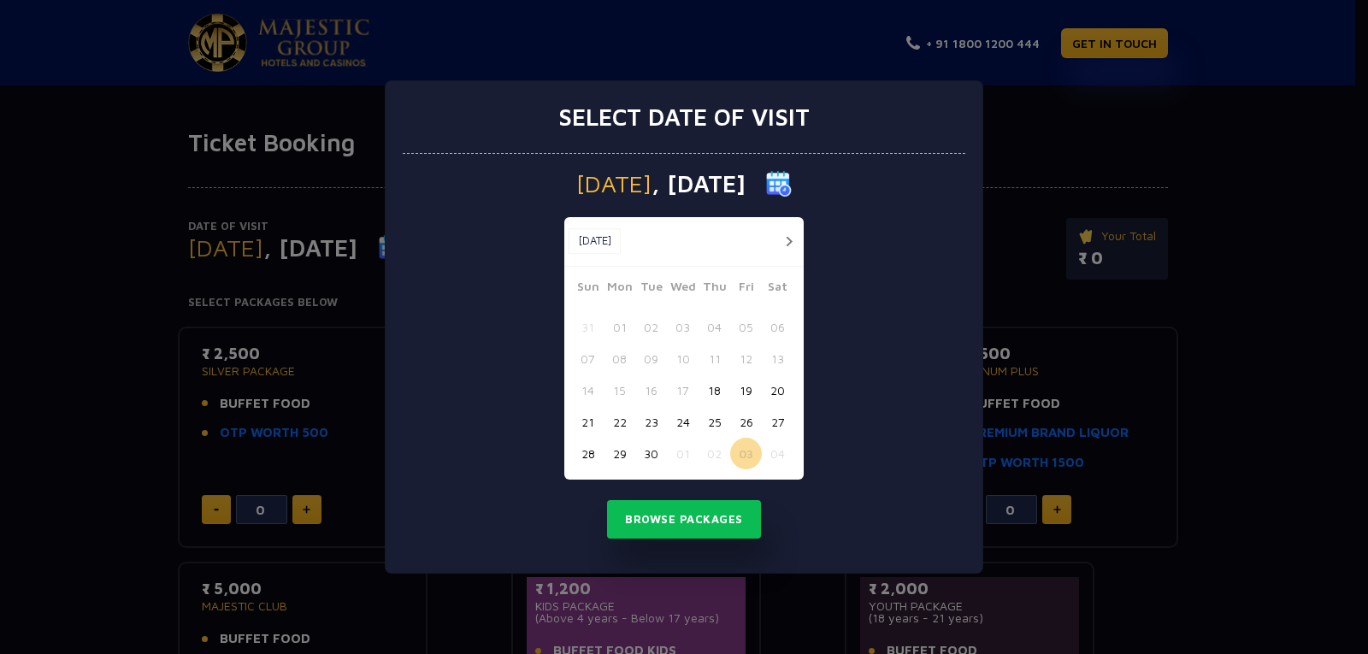
click at [679, 450] on button "01" at bounding box center [683, 454] width 32 height 32
click at [698, 515] on button "Browse Packages" at bounding box center [684, 519] width 154 height 39
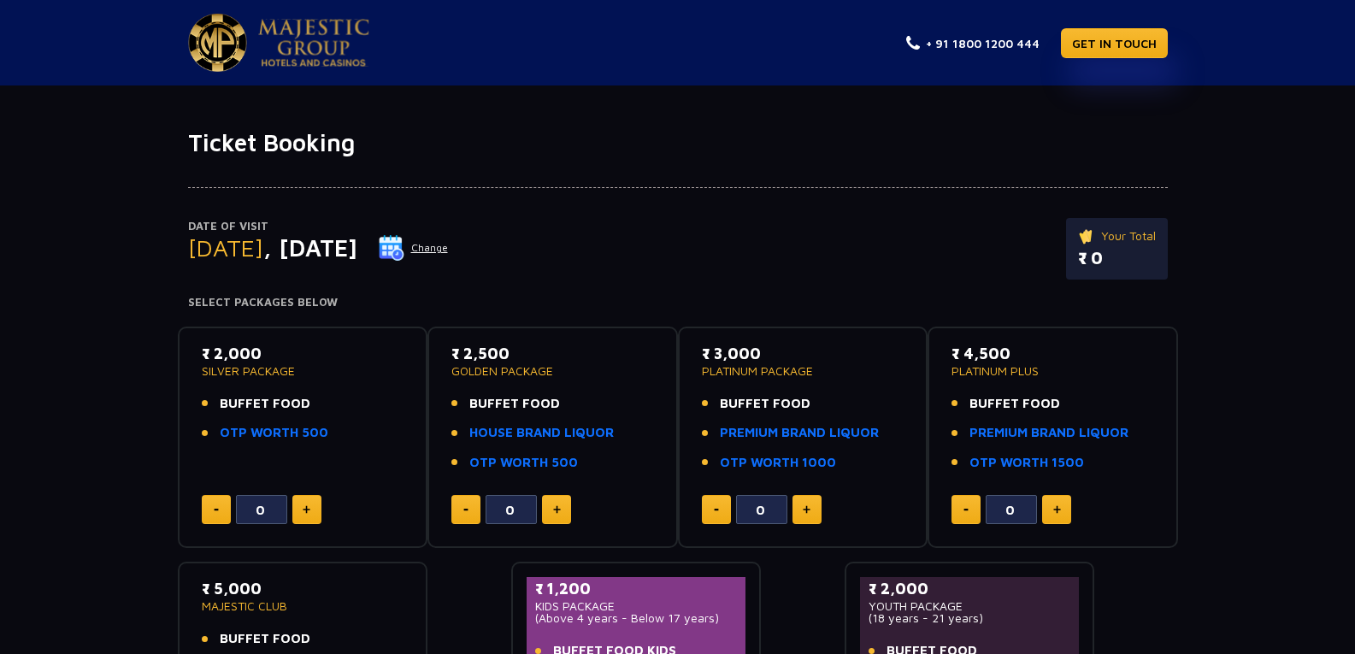
click at [449, 260] on button "Change" at bounding box center [413, 247] width 71 height 27
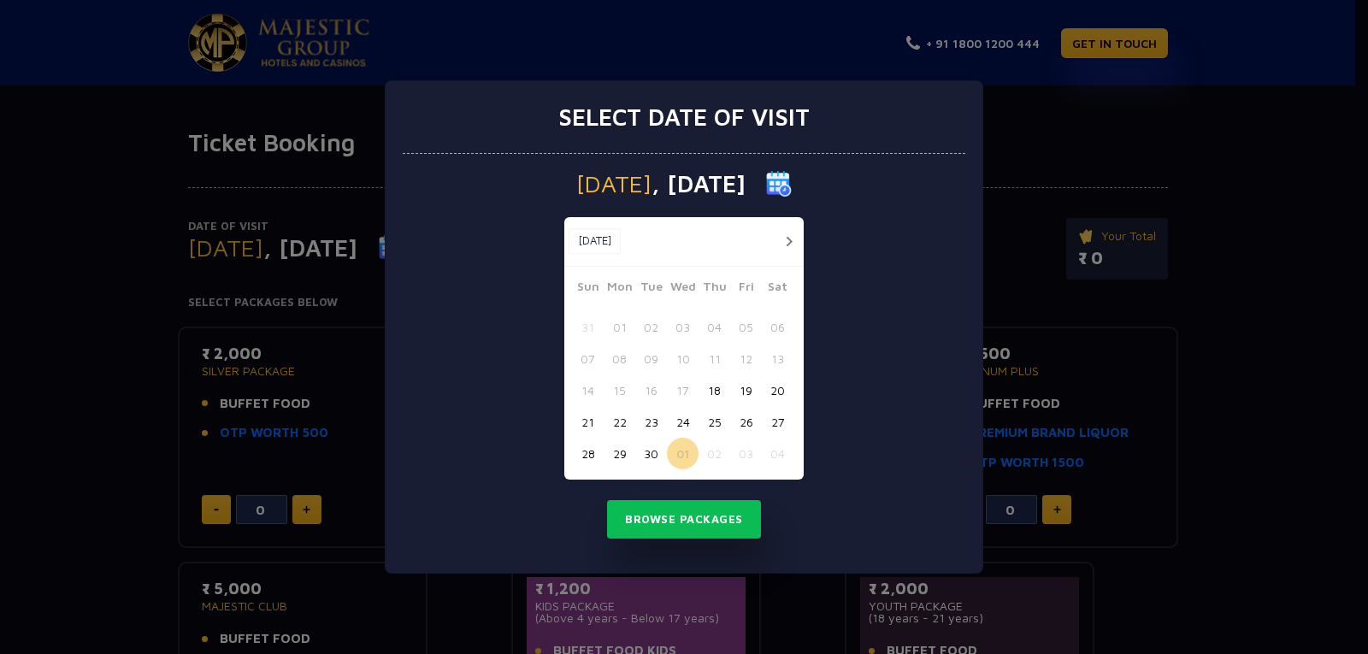
click at [785, 455] on button "04" at bounding box center [778, 454] width 32 height 32
click at [702, 524] on button "Browse Packages" at bounding box center [684, 519] width 154 height 39
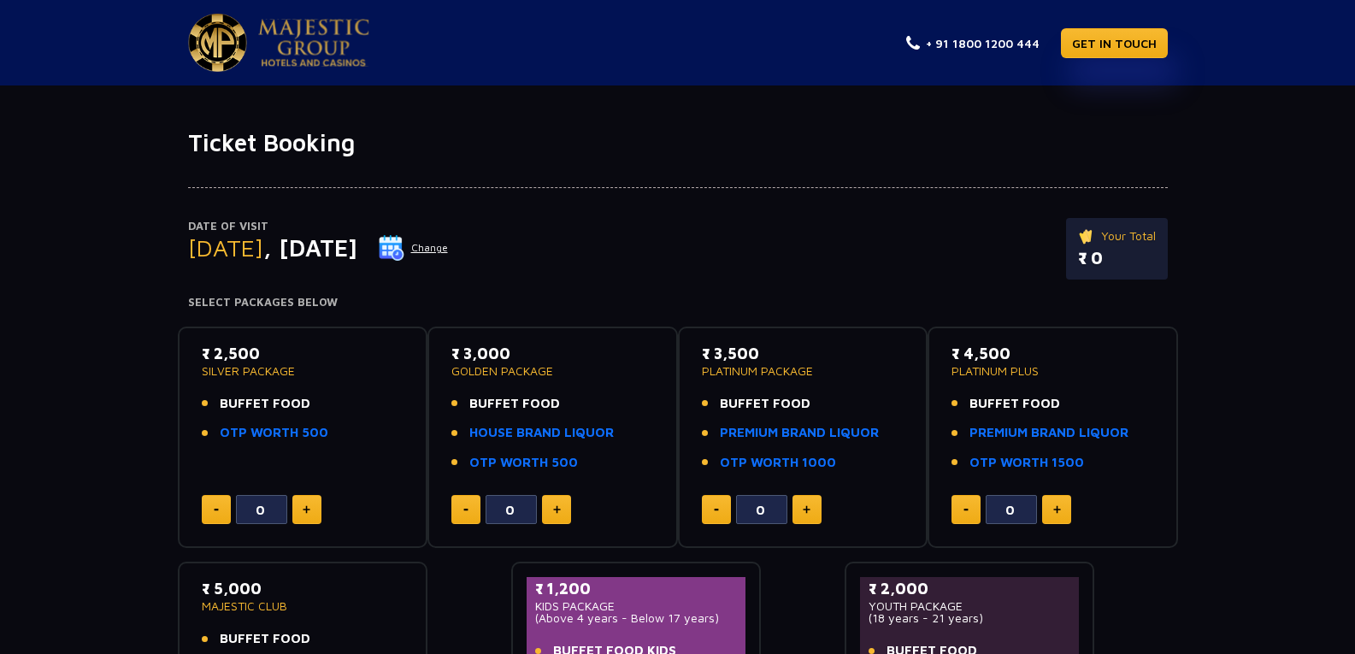
click at [449, 250] on button "Change" at bounding box center [413, 247] width 71 height 27
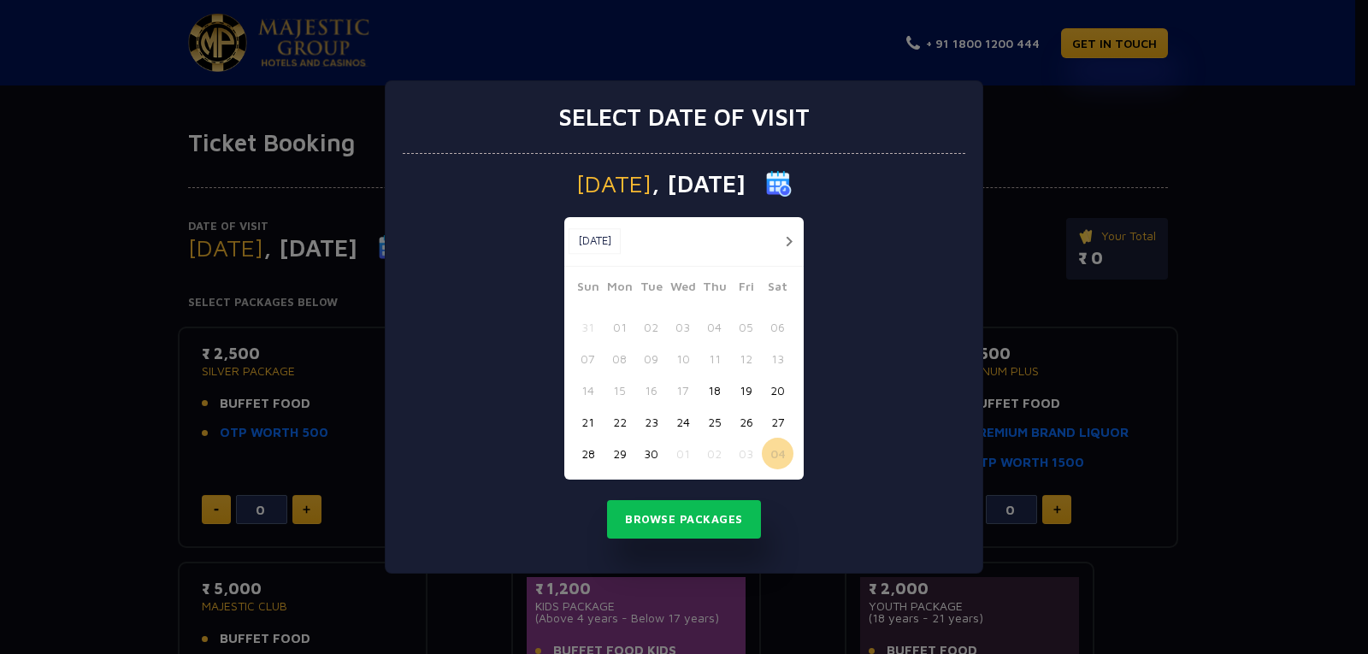
click at [740, 449] on button "03" at bounding box center [746, 454] width 32 height 32
click at [687, 524] on button "Browse Packages" at bounding box center [684, 519] width 154 height 39
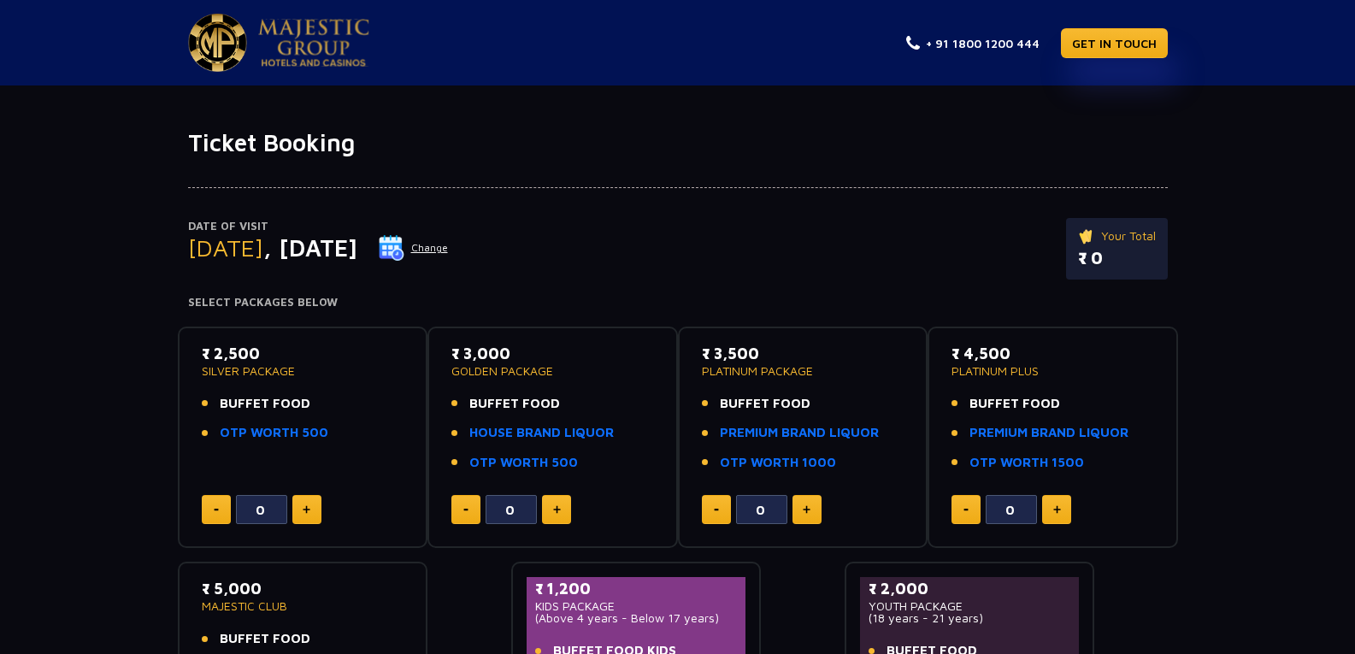
click at [449, 250] on button "Change" at bounding box center [413, 247] width 71 height 27
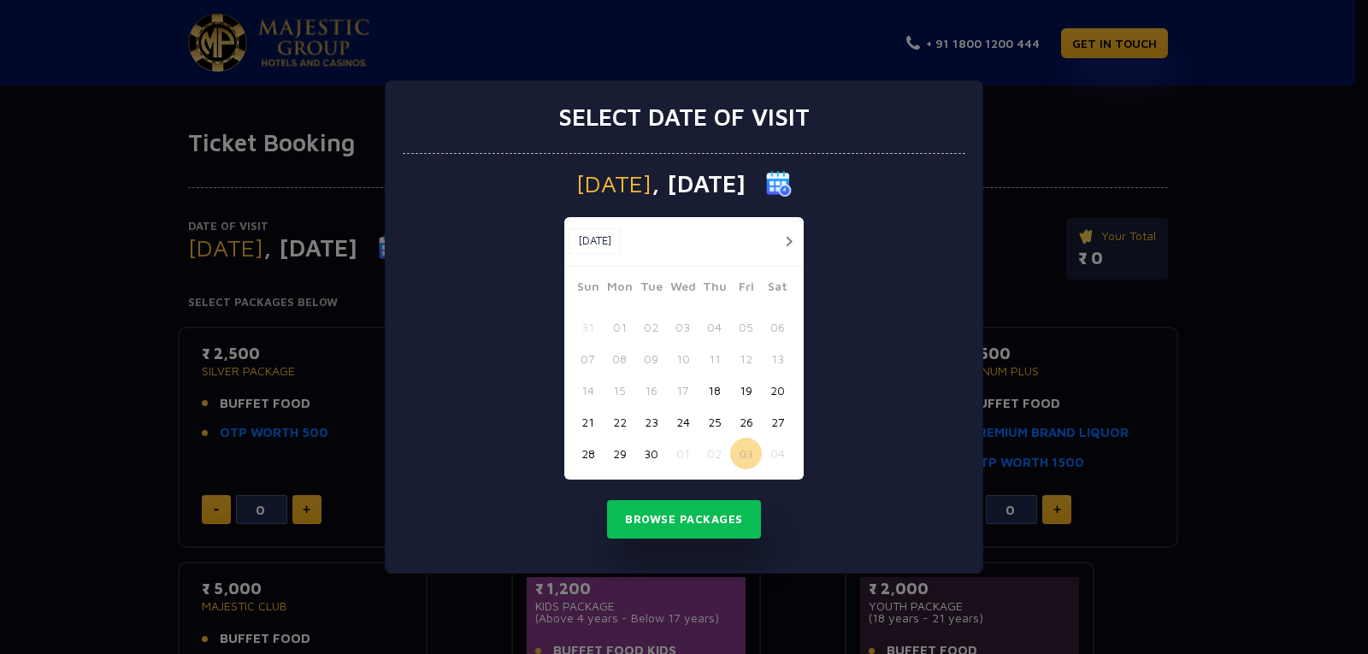
click at [780, 452] on button "04" at bounding box center [778, 454] width 32 height 32
click at [787, 238] on button "button" at bounding box center [788, 241] width 21 height 21
click at [591, 356] on button "05" at bounding box center [588, 359] width 32 height 32
click at [684, 524] on button "Browse Packages" at bounding box center [684, 519] width 154 height 39
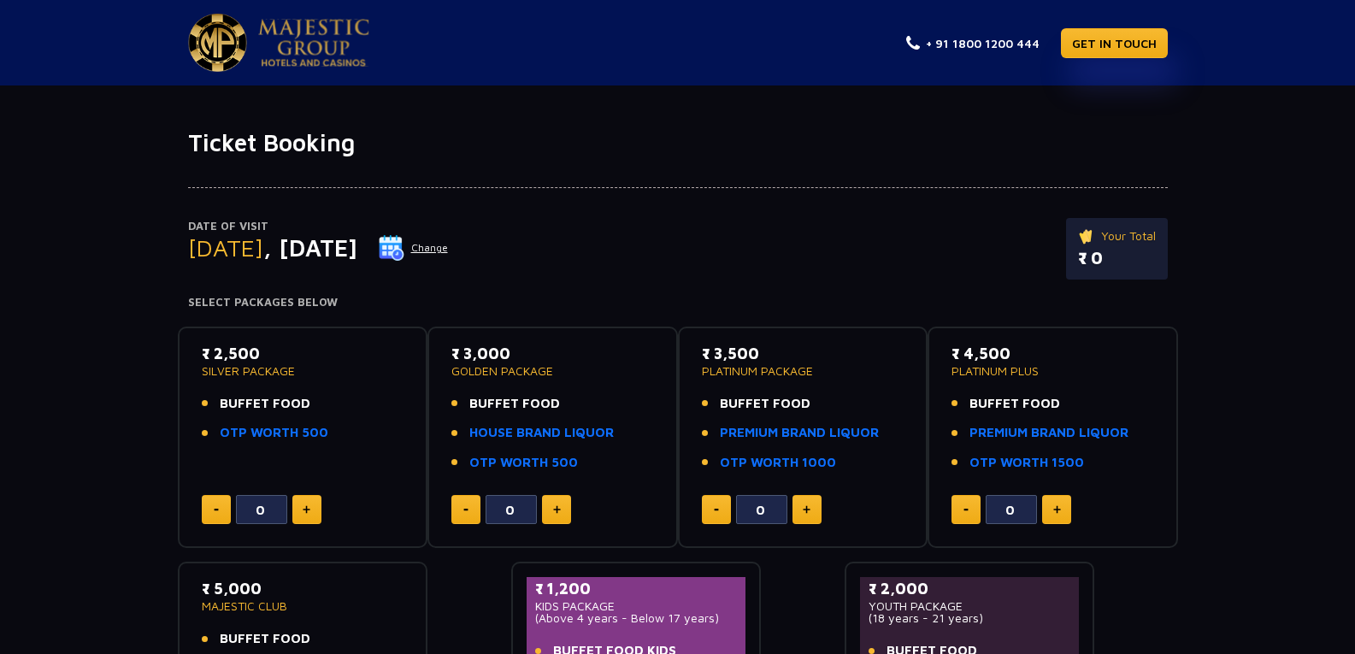
click at [449, 240] on button "Change" at bounding box center [413, 247] width 71 height 27
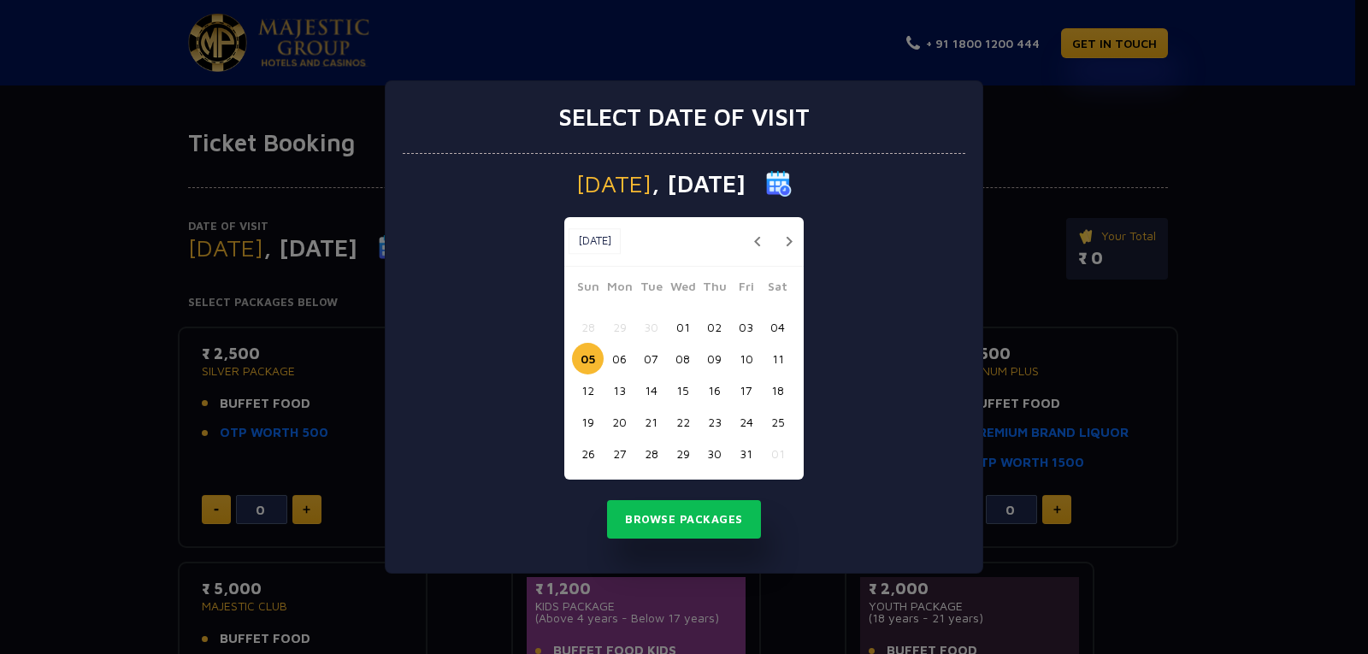
drag, startPoint x: 755, startPoint y: 246, endPoint x: 758, endPoint y: 237, distance: 10.0
click at [757, 242] on button "button" at bounding box center [756, 241] width 21 height 21
click at [688, 452] on button "01" at bounding box center [683, 454] width 32 height 32
click at [693, 497] on div "Wednesday , 01 Oct 2025 Sep, 2025 Sep, 2025 Sun Mon Tue Wed Thu Fri Sat 31 01 0…" at bounding box center [684, 364] width 562 height 420
click at [695, 519] on button "Browse Packages" at bounding box center [684, 519] width 154 height 39
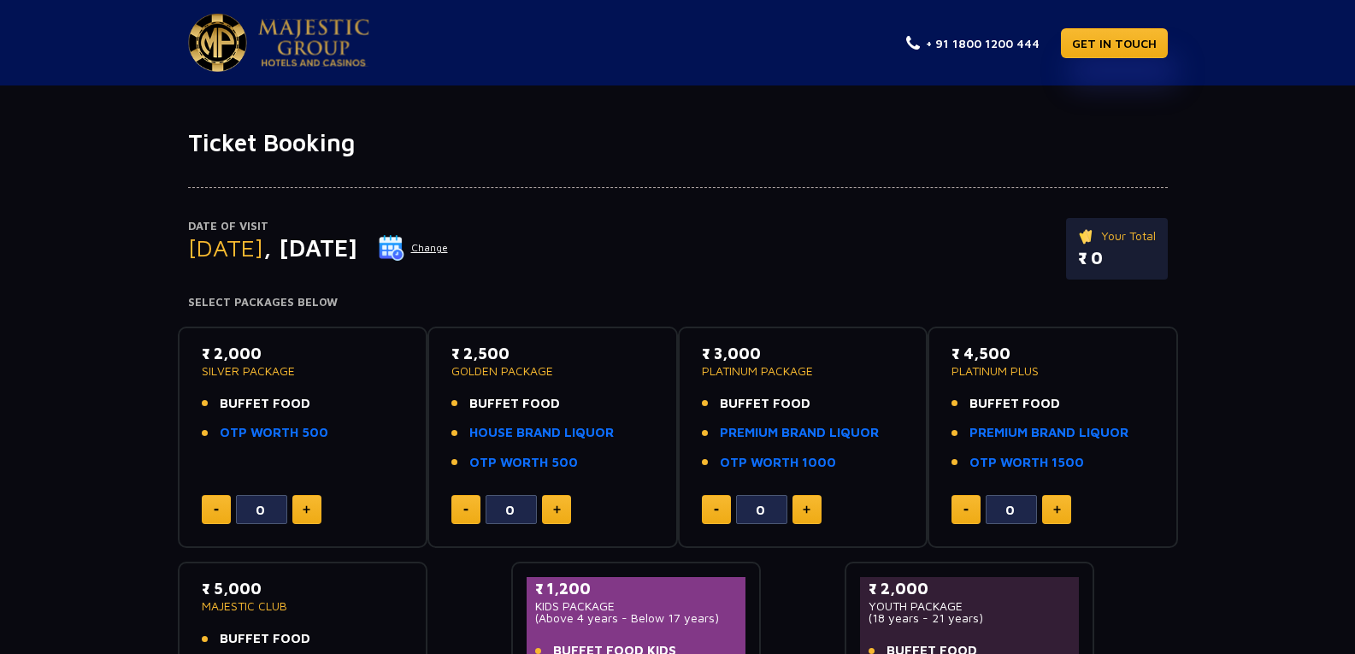
click at [449, 244] on button "Change" at bounding box center [413, 247] width 71 height 27
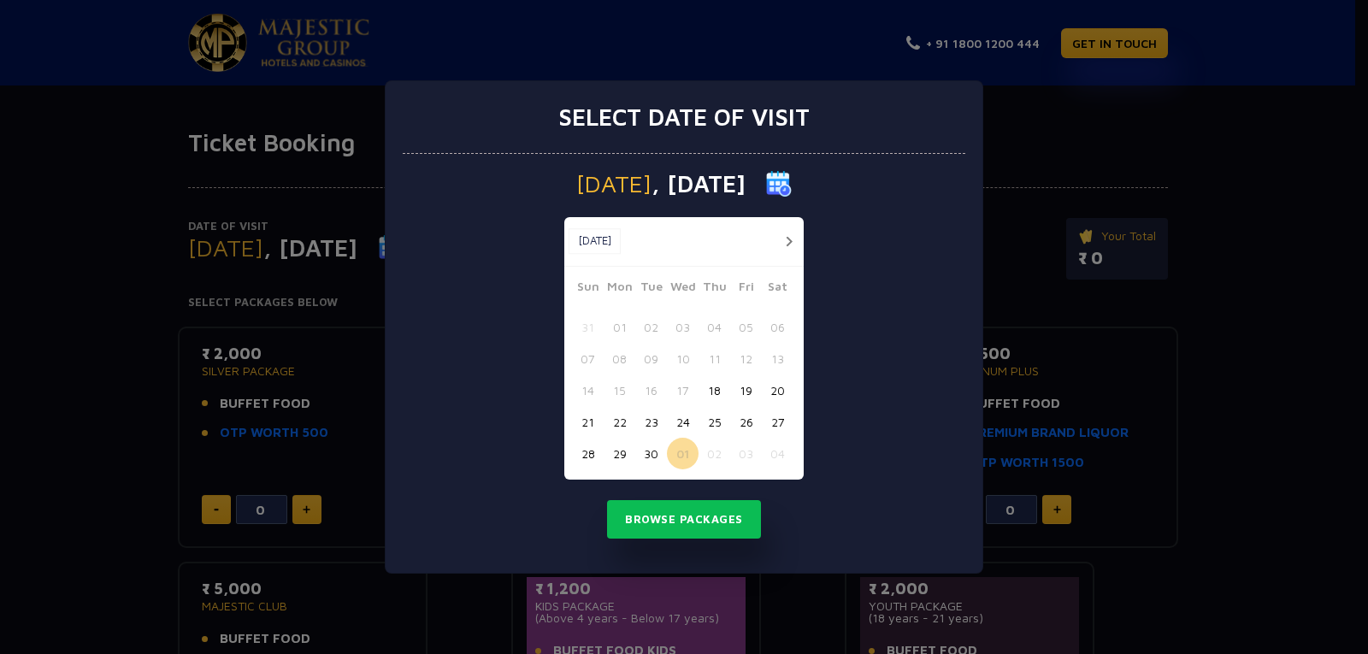
click at [708, 449] on button "02" at bounding box center [714, 454] width 32 height 32
click at [698, 524] on button "Browse Packages" at bounding box center [684, 519] width 154 height 39
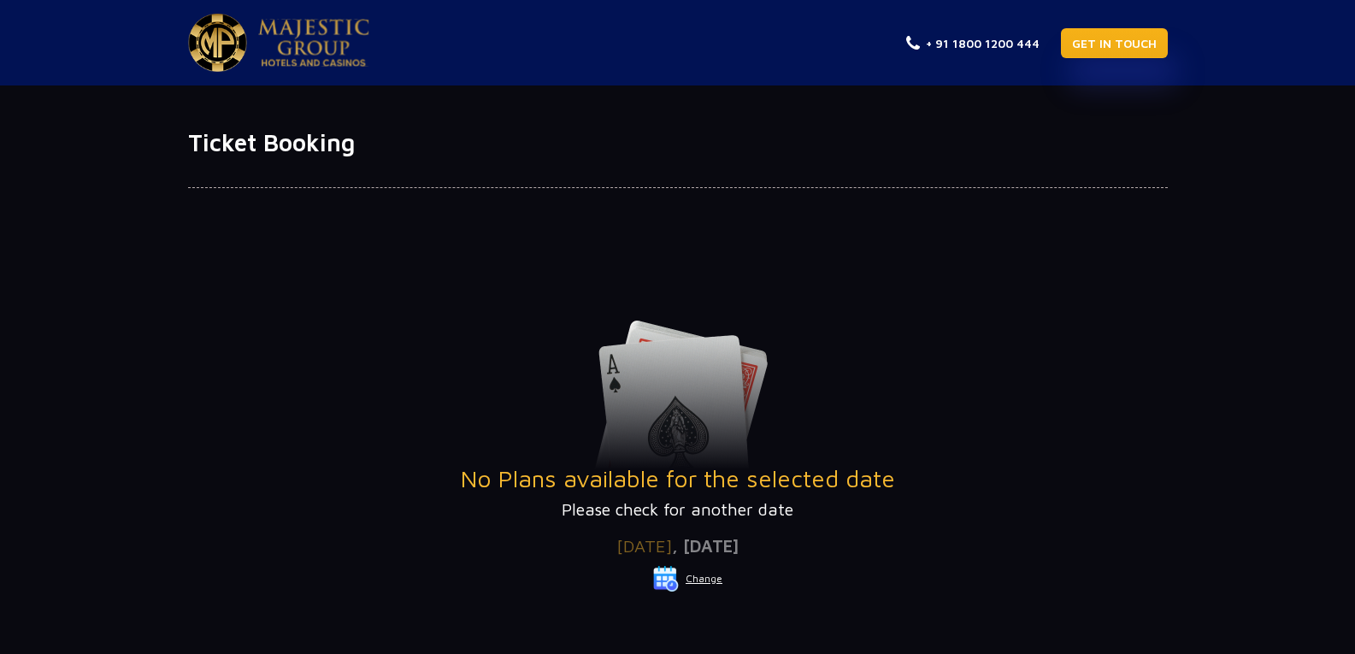
click at [1133, 28] on link "GET IN TOUCH" at bounding box center [1114, 43] width 107 height 30
click at [1100, 50] on link "GET IN TOUCH" at bounding box center [1114, 43] width 107 height 30
click at [711, 572] on button "Change" at bounding box center [687, 578] width 71 height 27
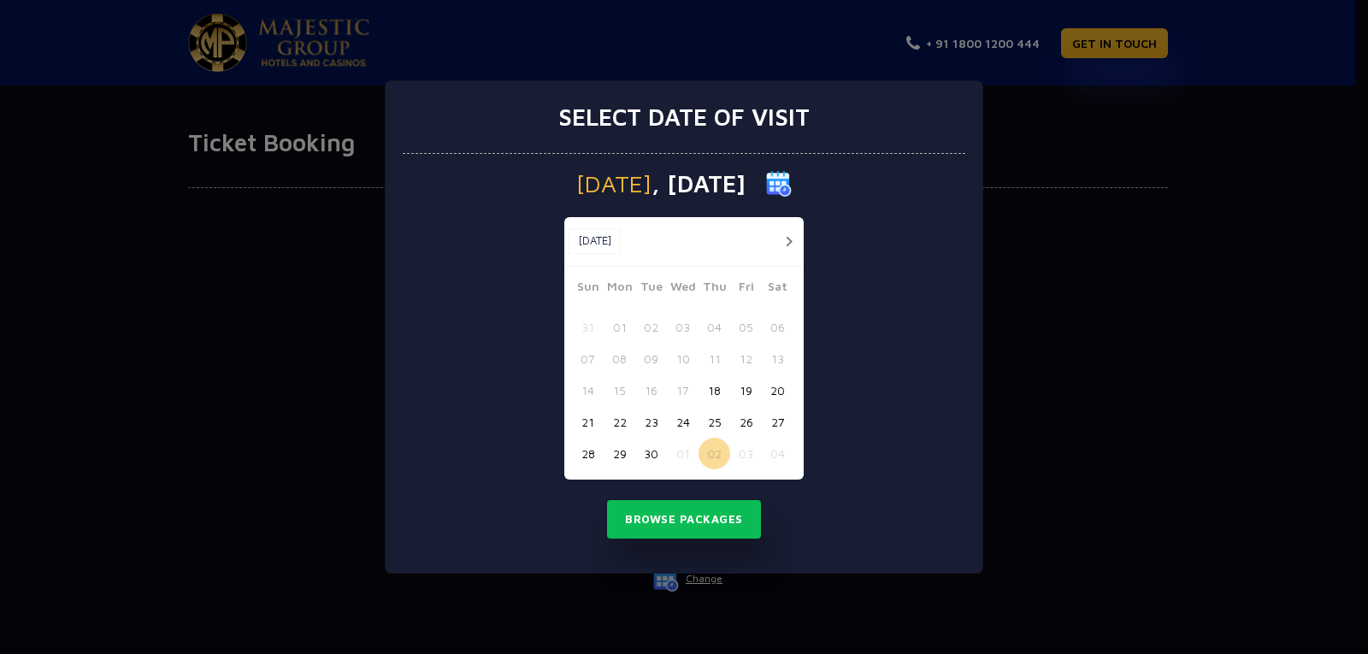
click at [739, 448] on button "03" at bounding box center [746, 454] width 32 height 32
click at [700, 522] on button "Browse Packages" at bounding box center [684, 519] width 154 height 39
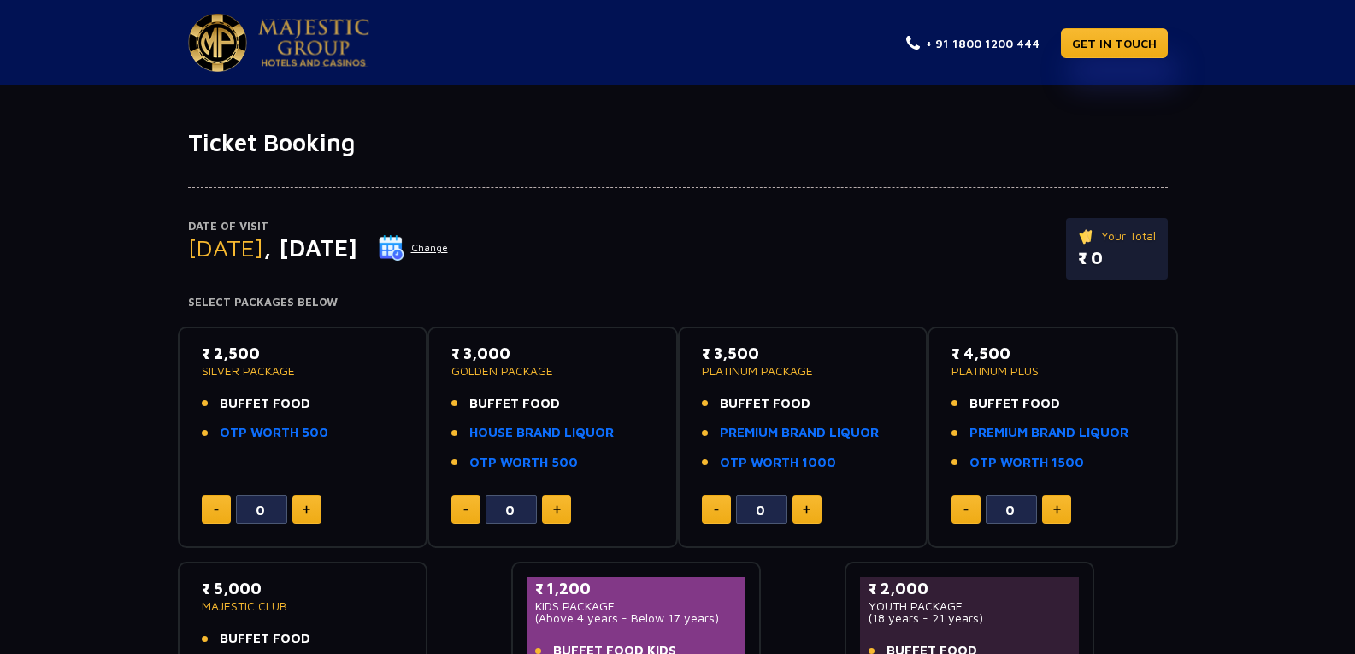
click at [302, 36] on img at bounding box center [313, 43] width 111 height 48
